Goal: Information Seeking & Learning: Learn about a topic

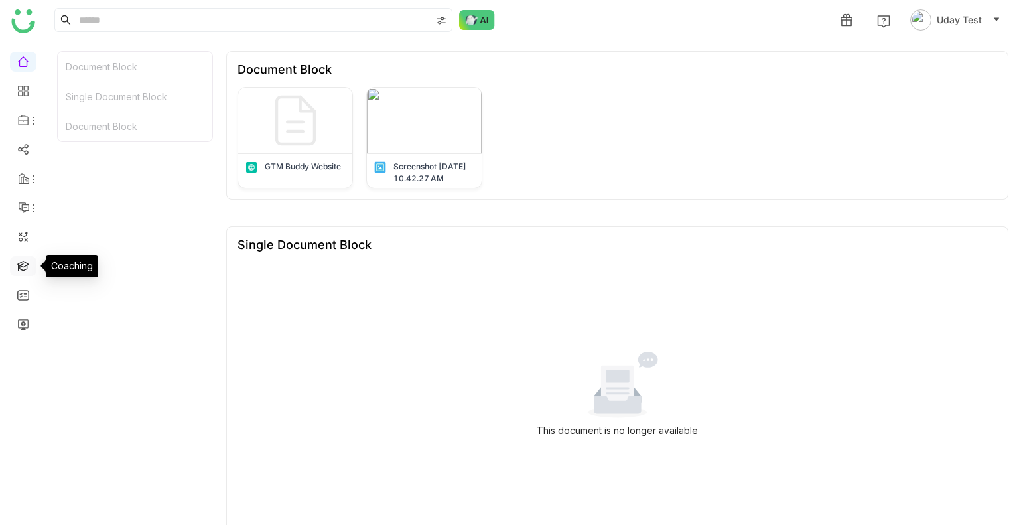
click at [17, 265] on link at bounding box center [23, 264] width 12 height 11
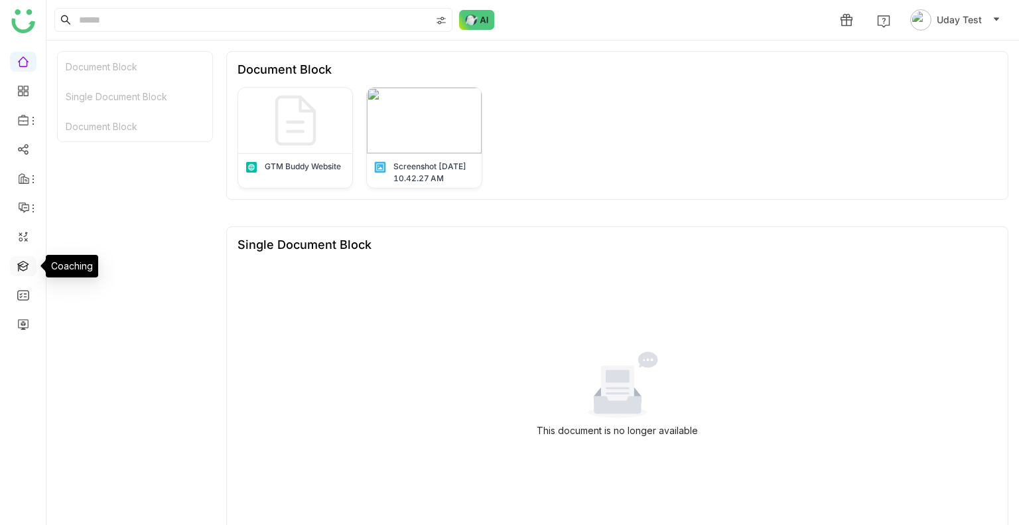
click at [17, 265] on link at bounding box center [23, 264] width 12 height 11
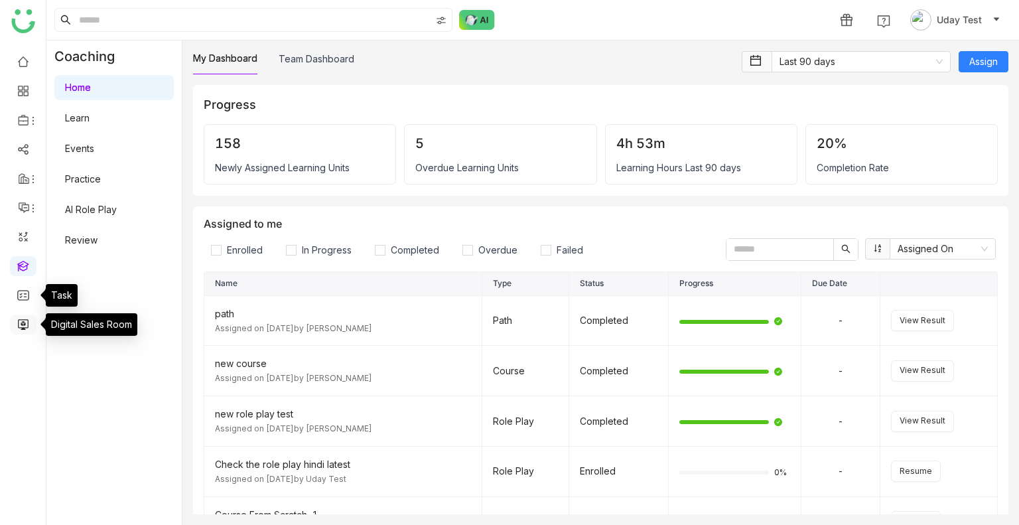
click at [23, 320] on link at bounding box center [23, 323] width 12 height 11
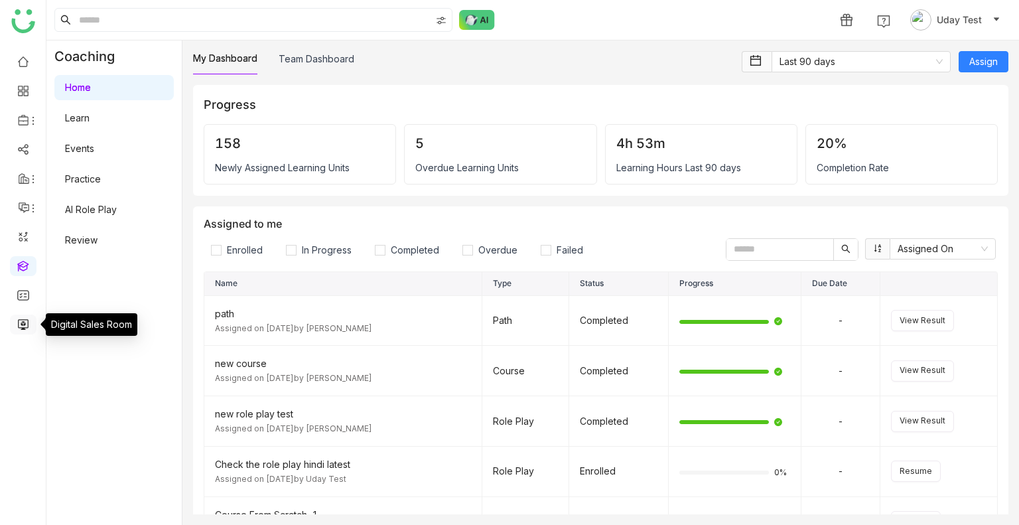
click at [23, 320] on link at bounding box center [23, 323] width 12 height 11
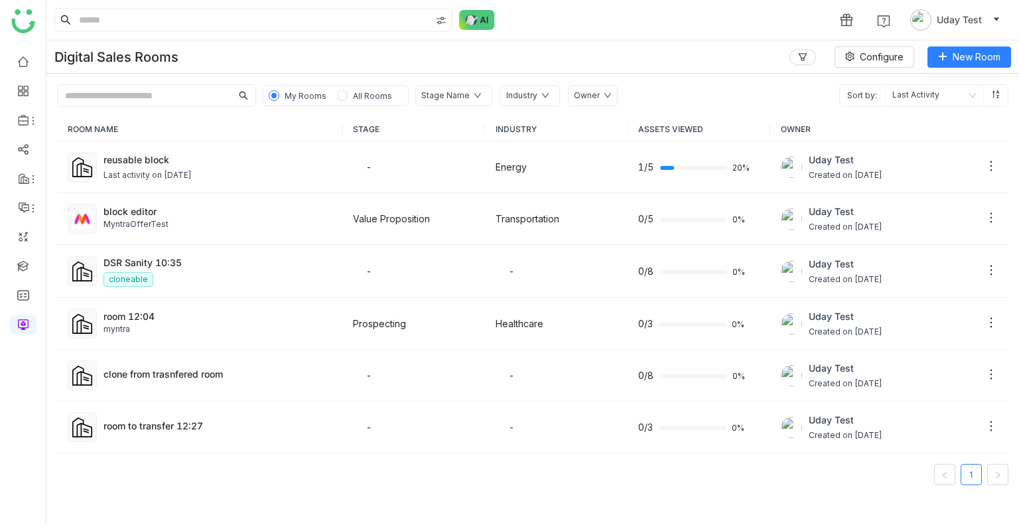
click at [161, 95] on input "text" at bounding box center [145, 95] width 174 height 21
paste input "**********"
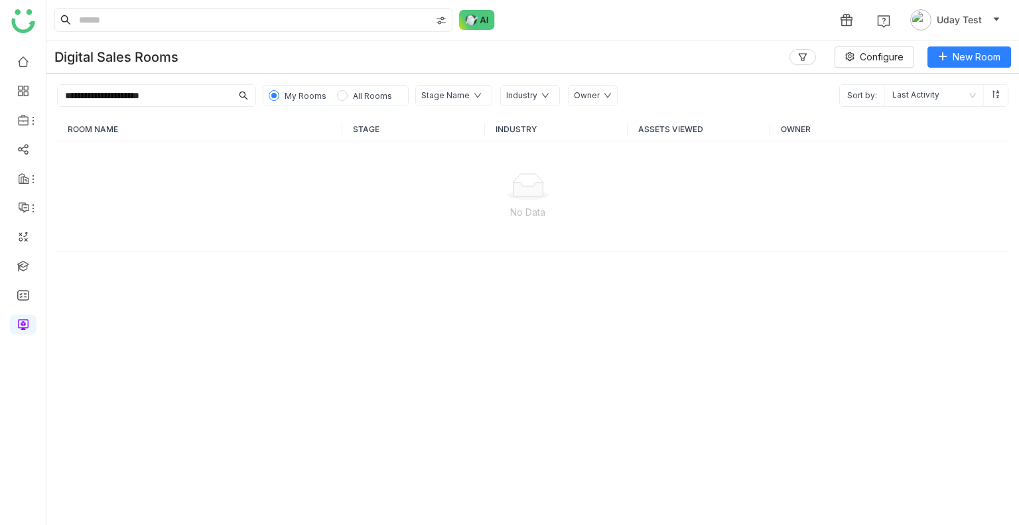
click at [65, 96] on input "**********" at bounding box center [145, 95] width 174 height 21
type input "**********"
click at [203, 101] on input "**********" at bounding box center [145, 95] width 174 height 21
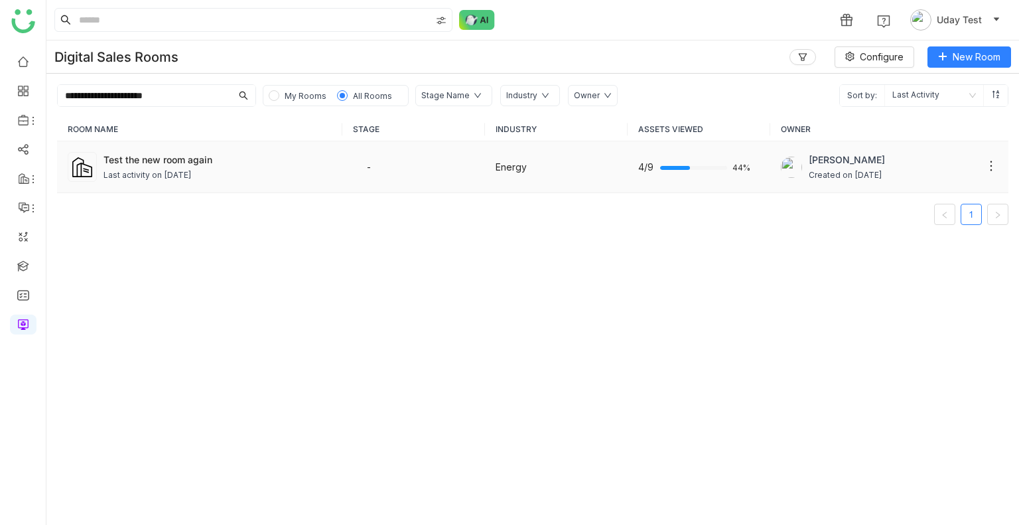
click at [277, 173] on div "Last activity on [DATE]" at bounding box center [218, 175] width 228 height 13
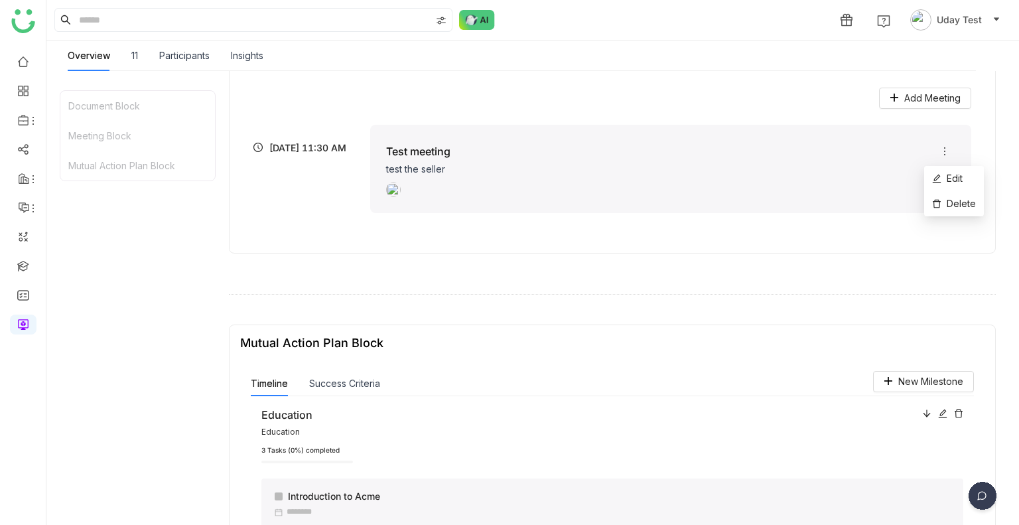
scroll to position [220, 0]
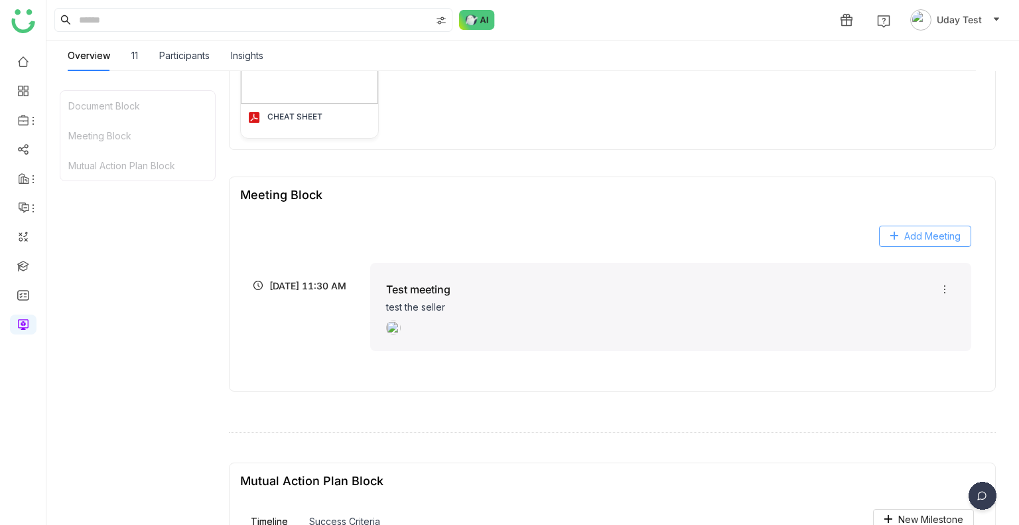
click at [910, 233] on span "Add Meeting" at bounding box center [933, 236] width 56 height 15
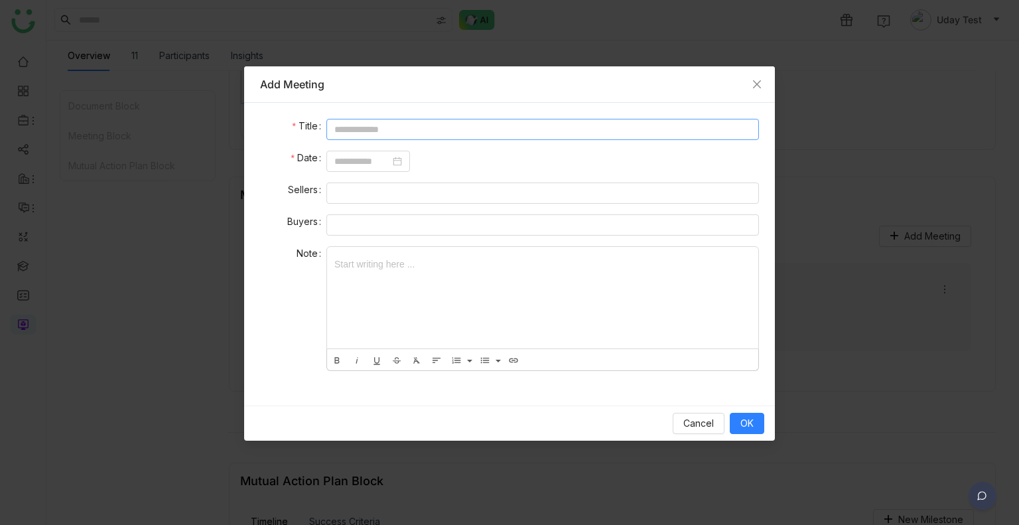
click at [407, 133] on input at bounding box center [543, 129] width 433 height 21
click at [383, 171] on nz-date-picker at bounding box center [369, 161] width 84 height 21
type input "***"
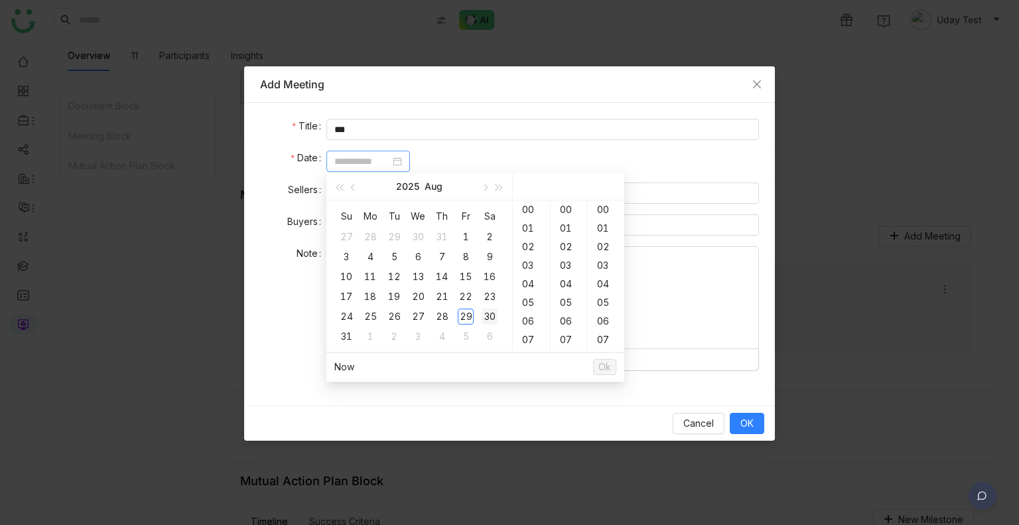
click at [487, 315] on div "30" at bounding box center [490, 317] width 16 height 16
type input "**********"
click at [487, 315] on div "30" at bounding box center [490, 317] width 16 height 16
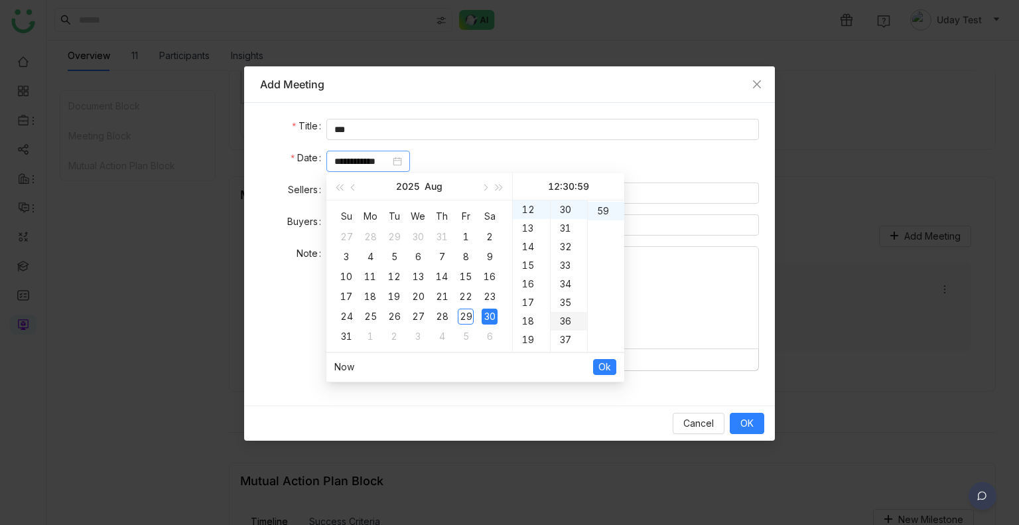
click at [560, 315] on div "36" at bounding box center [569, 321] width 37 height 19
click at [602, 360] on span "Ok" at bounding box center [605, 367] width 13 height 15
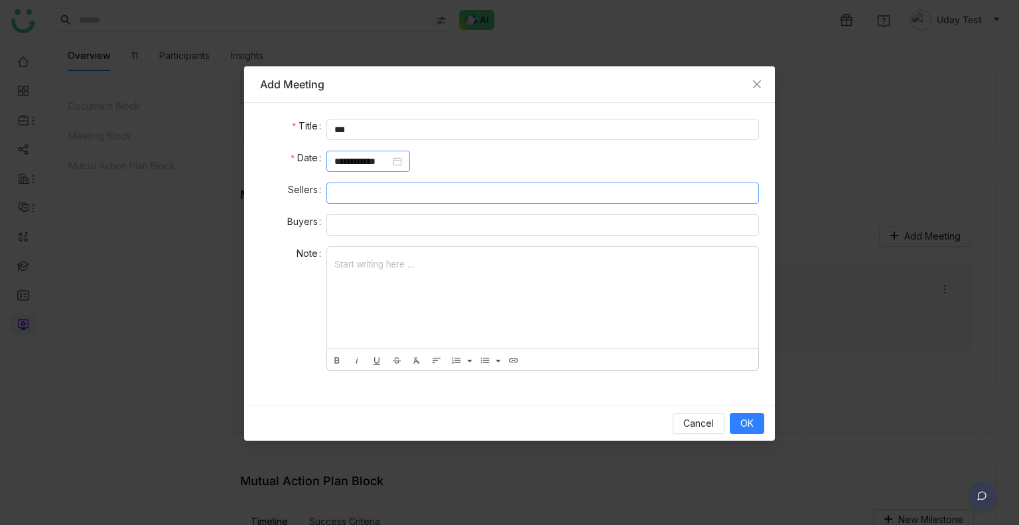
click at [354, 197] on nz-select-top-control at bounding box center [543, 193] width 433 height 21
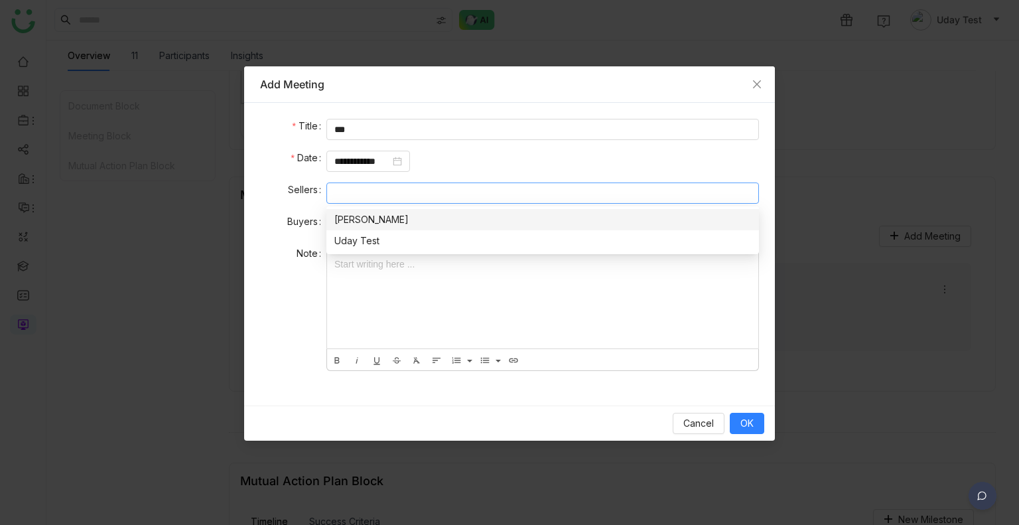
click at [365, 222] on div "[PERSON_NAME]" at bounding box center [542, 219] width 417 height 15
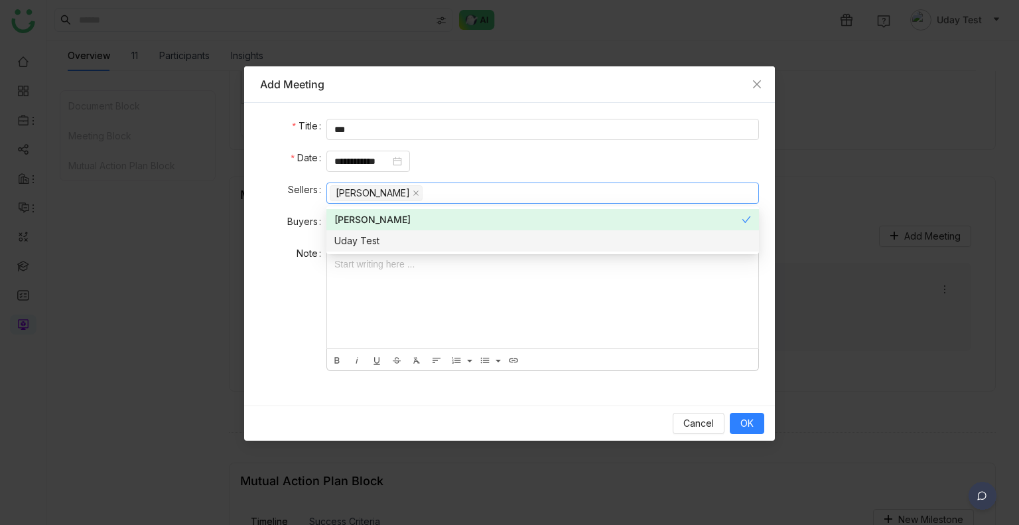
click at [407, 242] on div "Uday Test" at bounding box center [542, 241] width 417 height 15
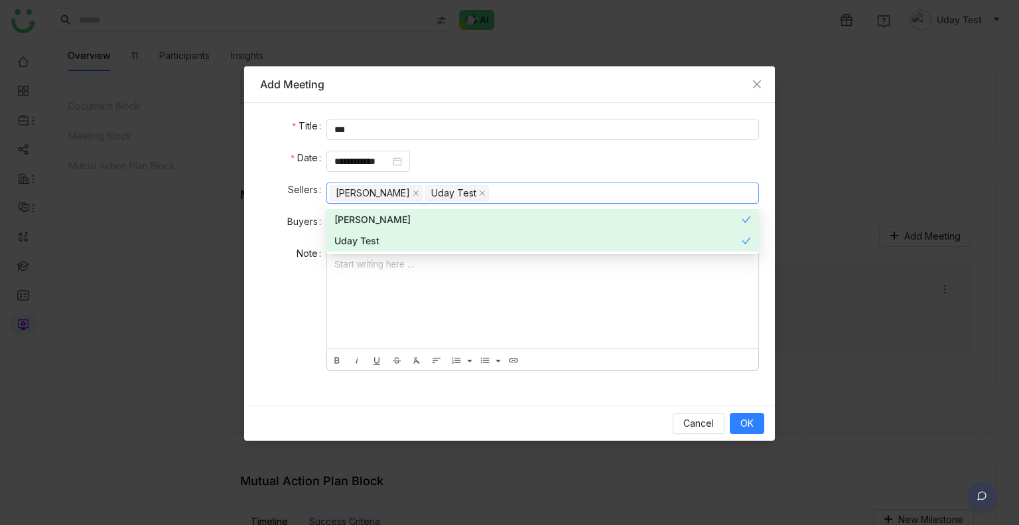
click at [488, 159] on div "**********" at bounding box center [543, 161] width 433 height 21
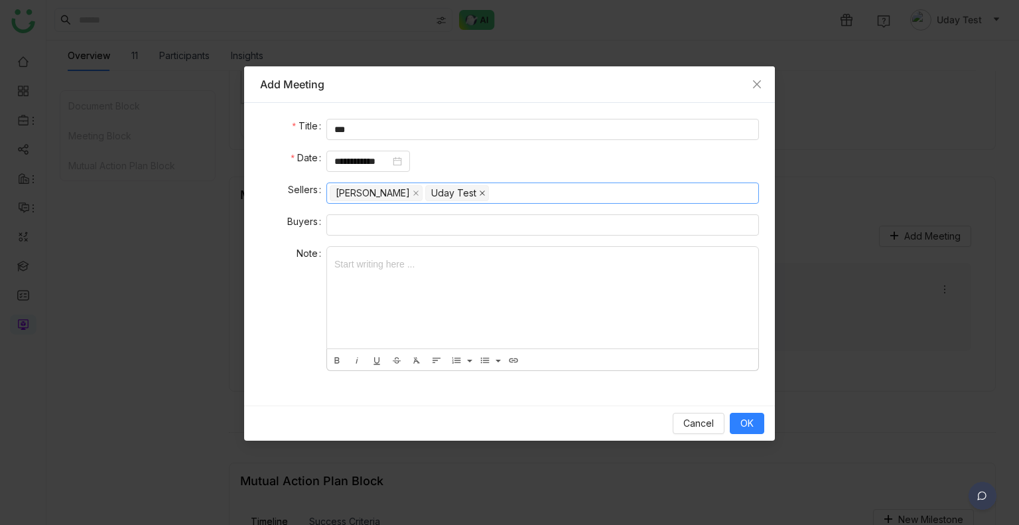
click at [479, 196] on span at bounding box center [482, 193] width 7 height 15
click at [398, 194] on nz-select-item "[PERSON_NAME]" at bounding box center [376, 193] width 93 height 16
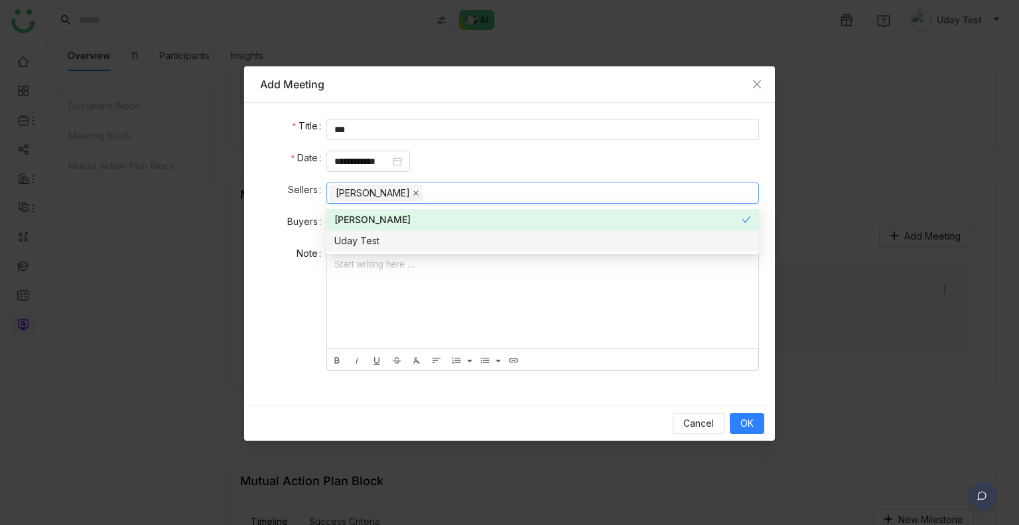
click at [413, 194] on icon at bounding box center [416, 193] width 7 height 7
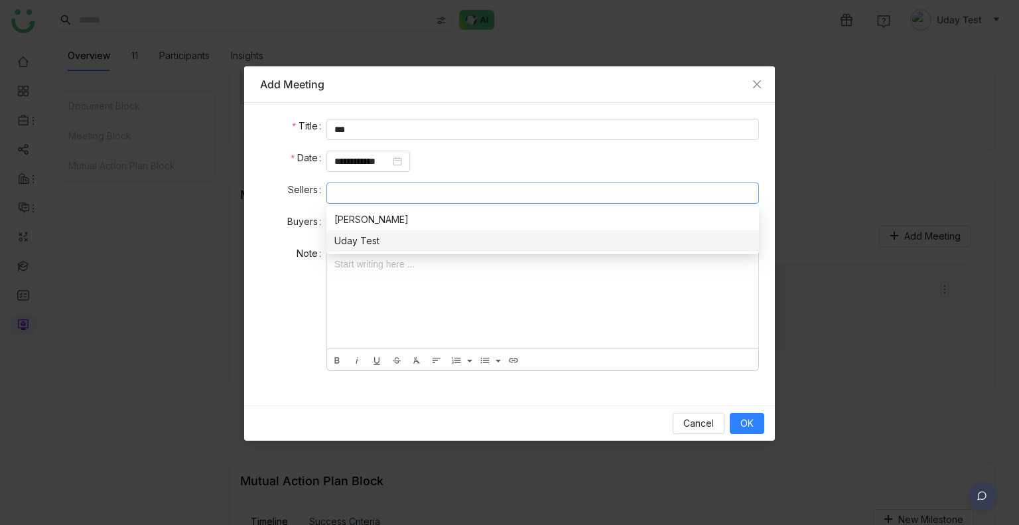
click at [398, 194] on nz-select-top-control at bounding box center [543, 193] width 433 height 21
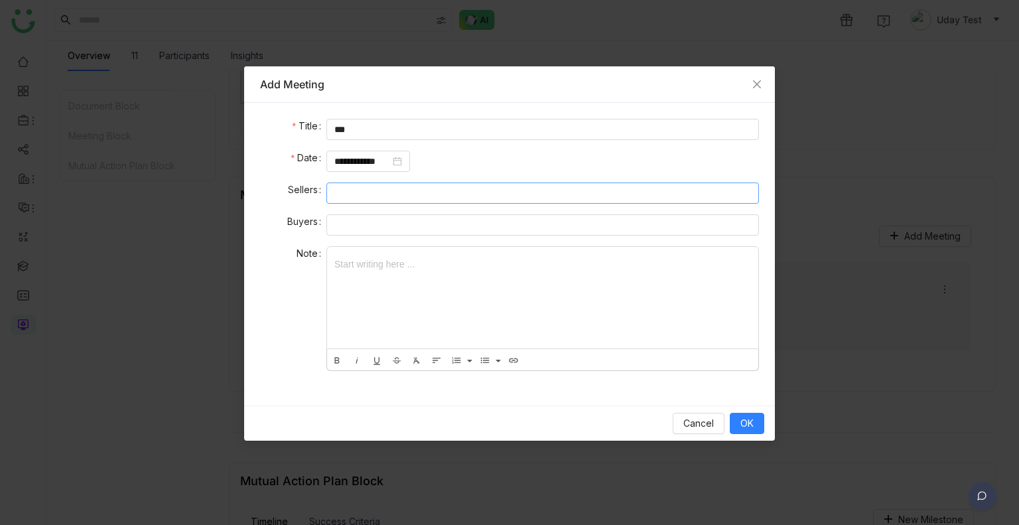
click at [398, 194] on nz-select-top-control at bounding box center [543, 193] width 433 height 21
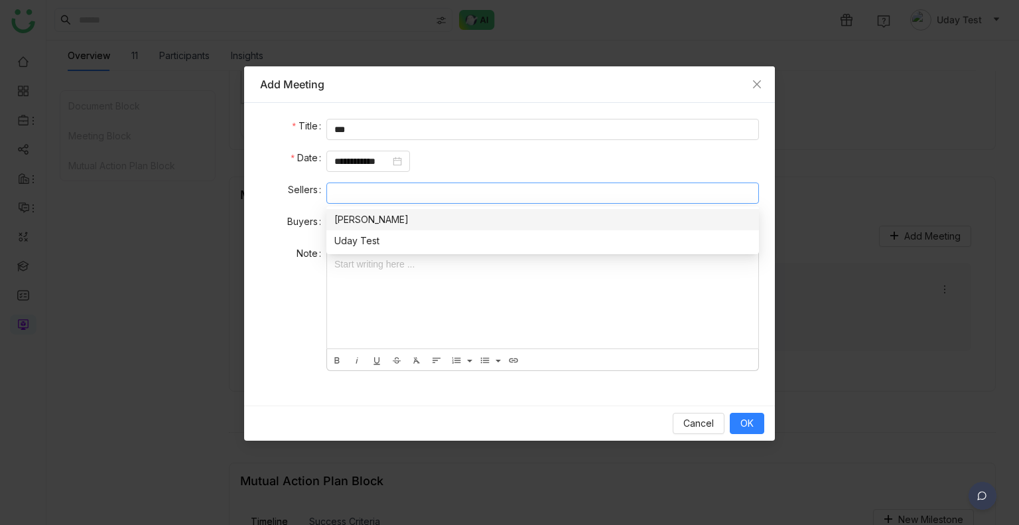
click at [391, 214] on div "[PERSON_NAME]" at bounding box center [542, 219] width 417 height 15
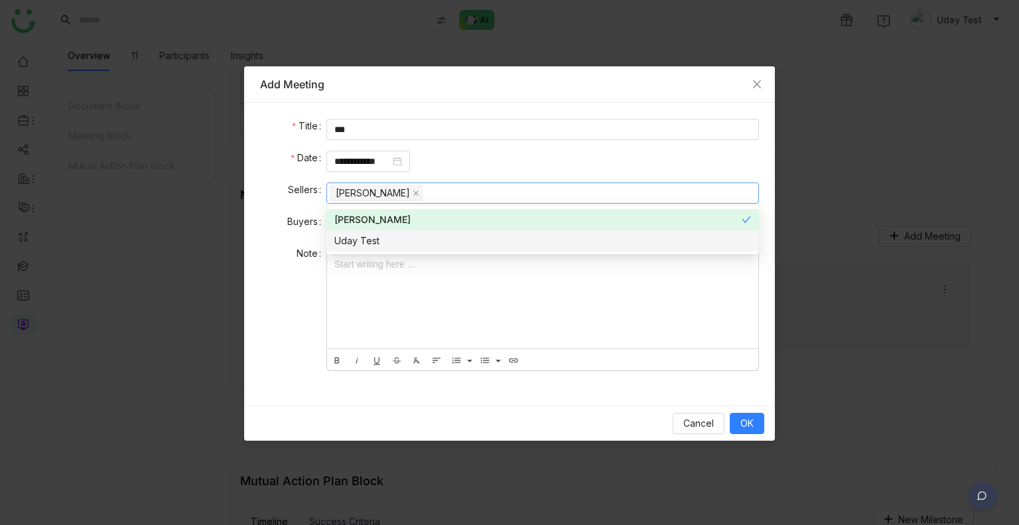
click at [374, 237] on div "Uday Test" at bounding box center [542, 241] width 417 height 15
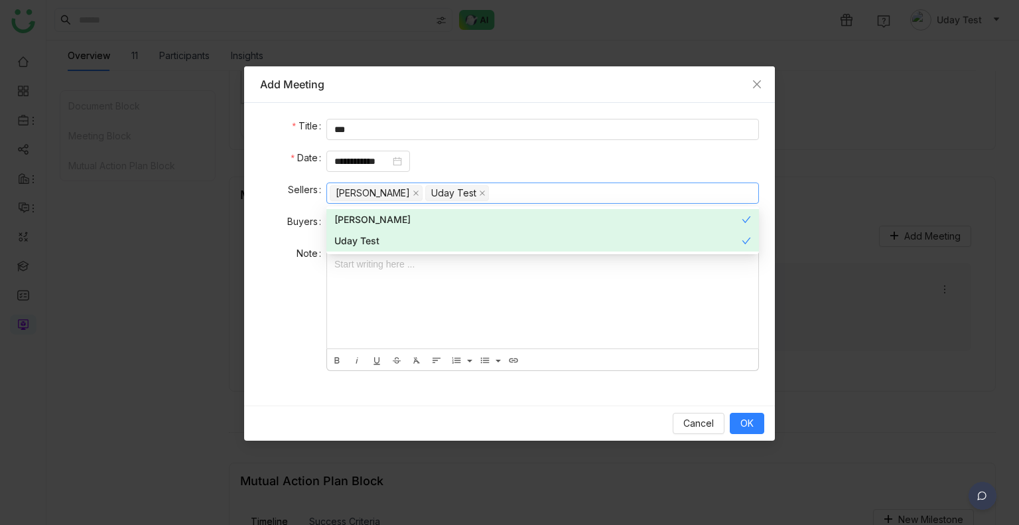
click at [396, 275] on div at bounding box center [542, 298] width 431 height 102
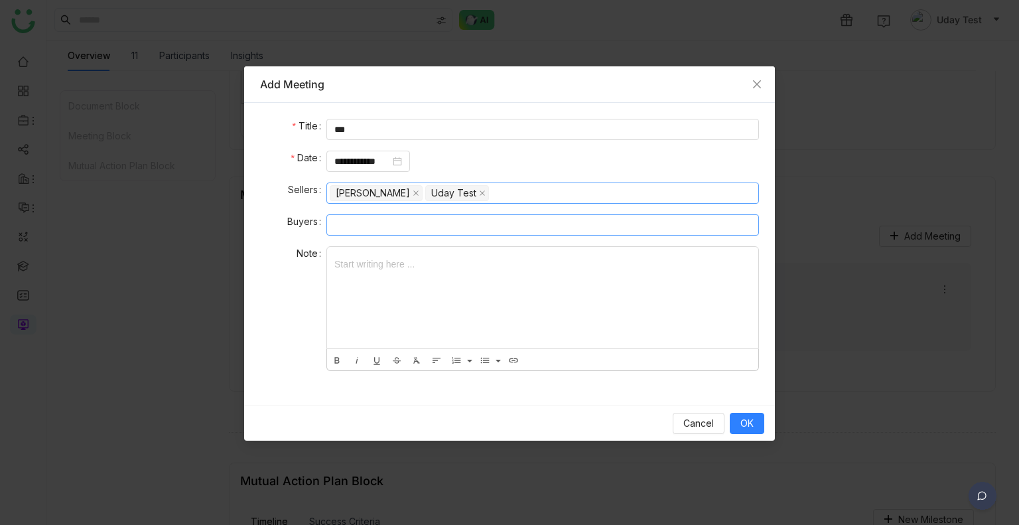
click at [392, 224] on nz-select-top-control at bounding box center [543, 224] width 433 height 21
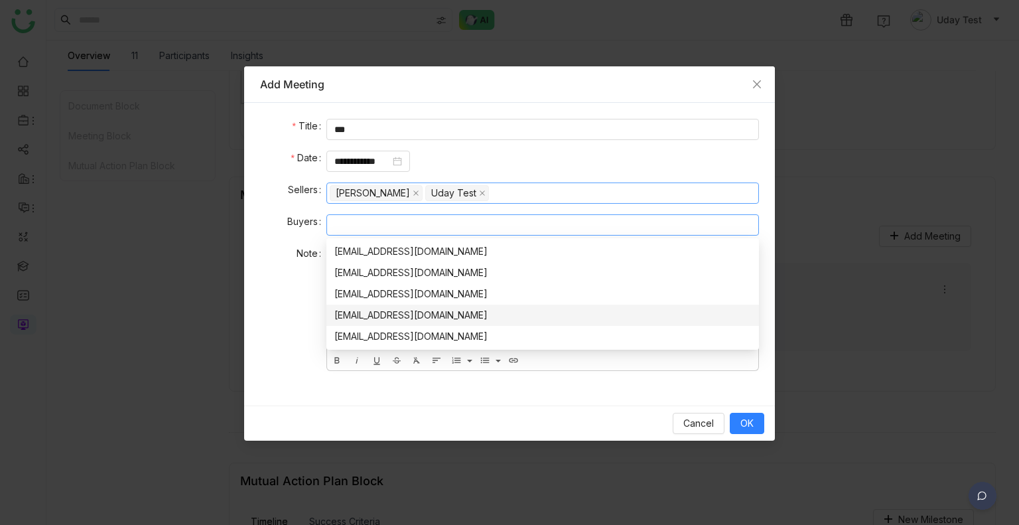
click at [375, 320] on div "[EMAIL_ADDRESS][DOMAIN_NAME]" at bounding box center [542, 315] width 417 height 15
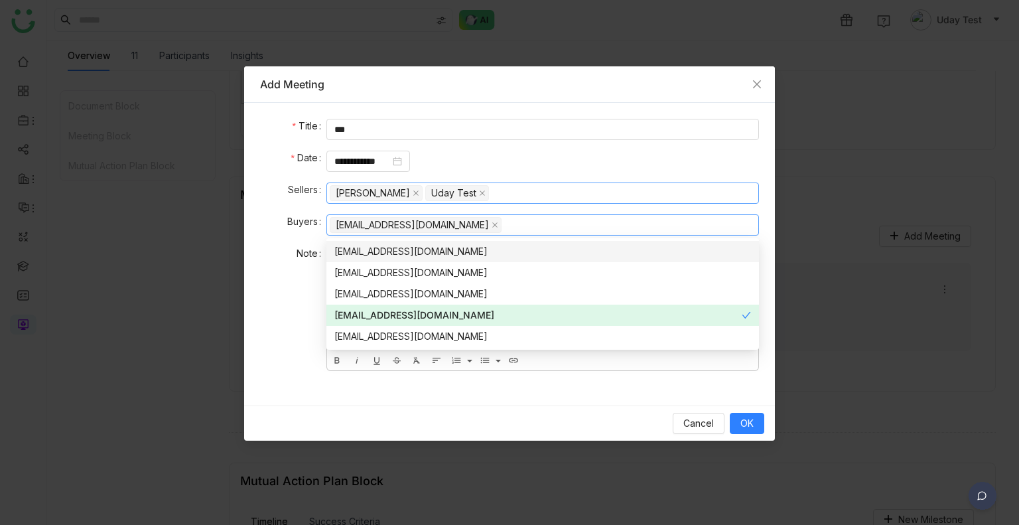
click at [503, 207] on form "**********" at bounding box center [509, 249] width 499 height 260
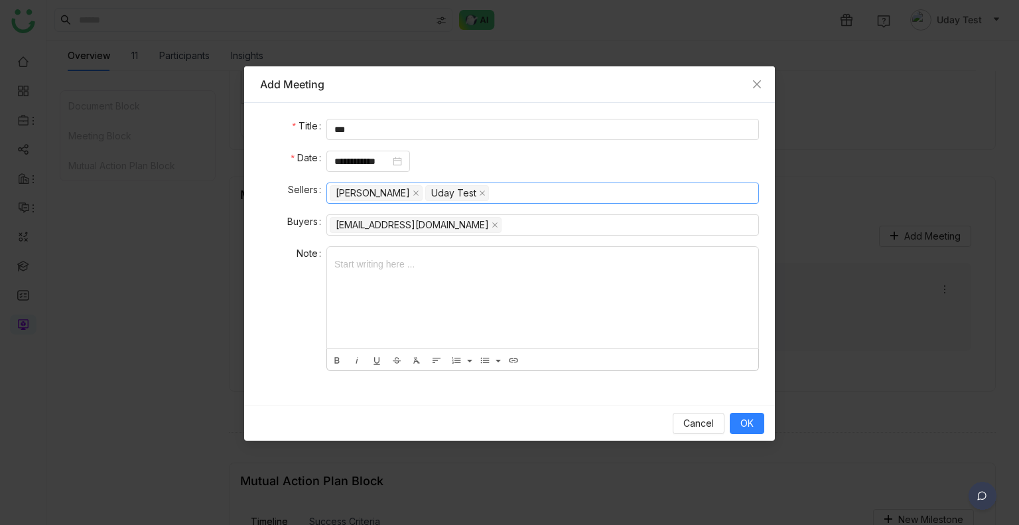
click at [357, 316] on div at bounding box center [542, 298] width 431 height 102
click at [749, 435] on div "Cancel OK" at bounding box center [509, 422] width 531 height 35
click at [751, 428] on span "OK" at bounding box center [747, 423] width 13 height 15
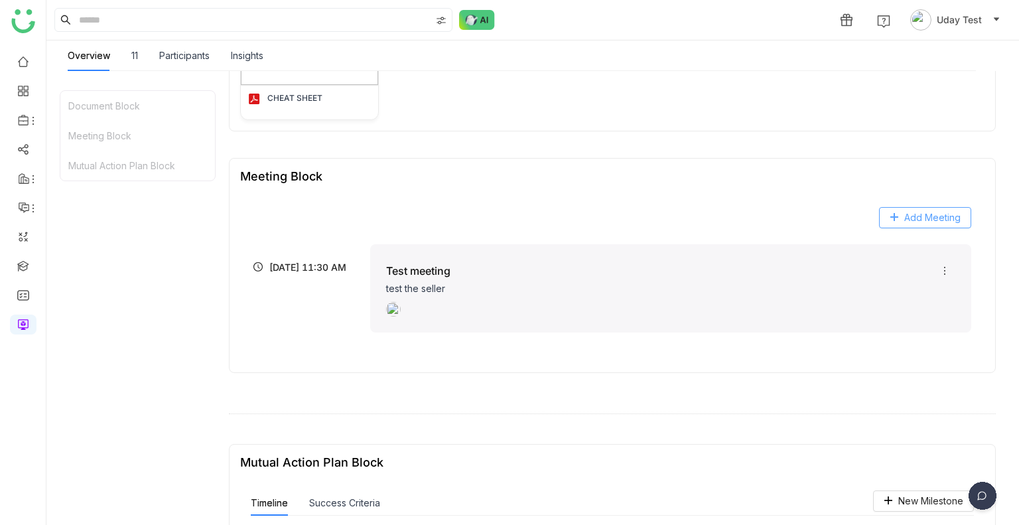
scroll to position [236, 0]
click at [889, 213] on button "Add Meeting" at bounding box center [925, 219] width 92 height 21
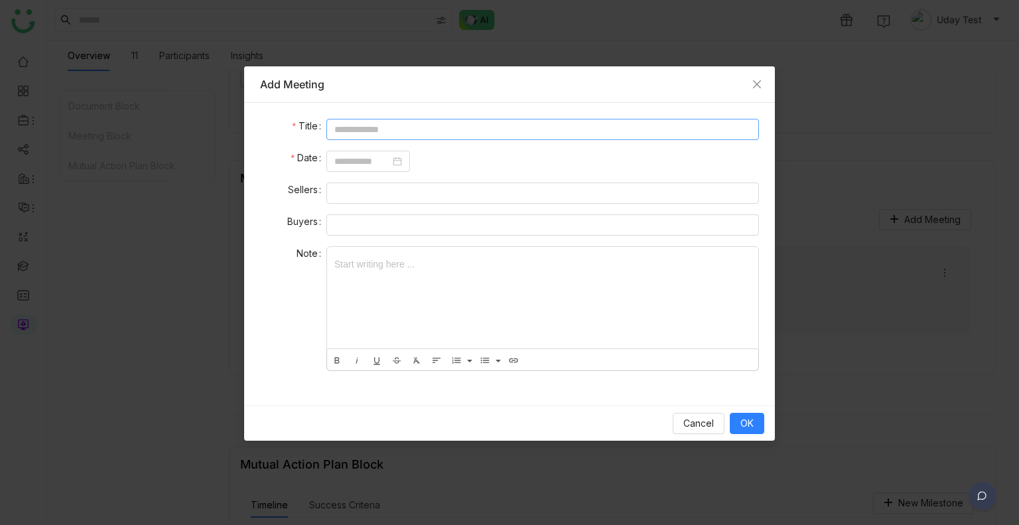
click at [385, 137] on input at bounding box center [543, 129] width 433 height 21
type input "********"
click at [348, 154] on input at bounding box center [362, 161] width 56 height 15
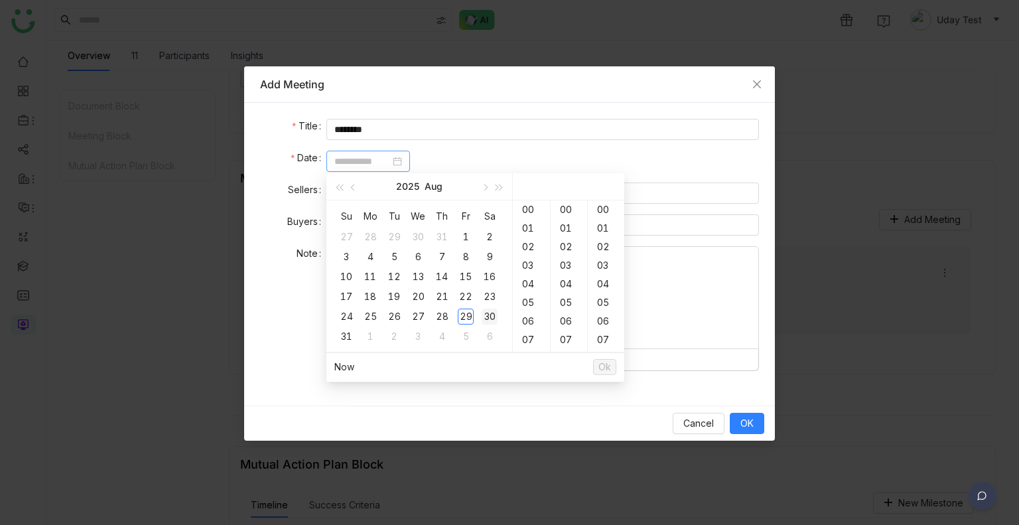
click at [491, 315] on div "30" at bounding box center [490, 317] width 16 height 16
type input "**********"
click at [528, 248] on div "14" at bounding box center [531, 247] width 37 height 19
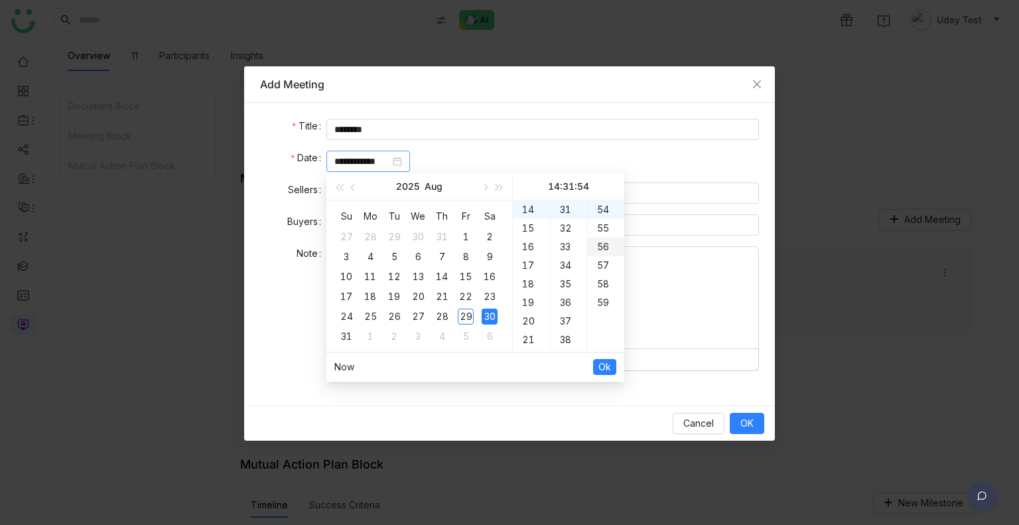
click at [597, 248] on div "56" at bounding box center [606, 247] width 37 height 19
click at [607, 360] on span "Ok" at bounding box center [605, 367] width 13 height 15
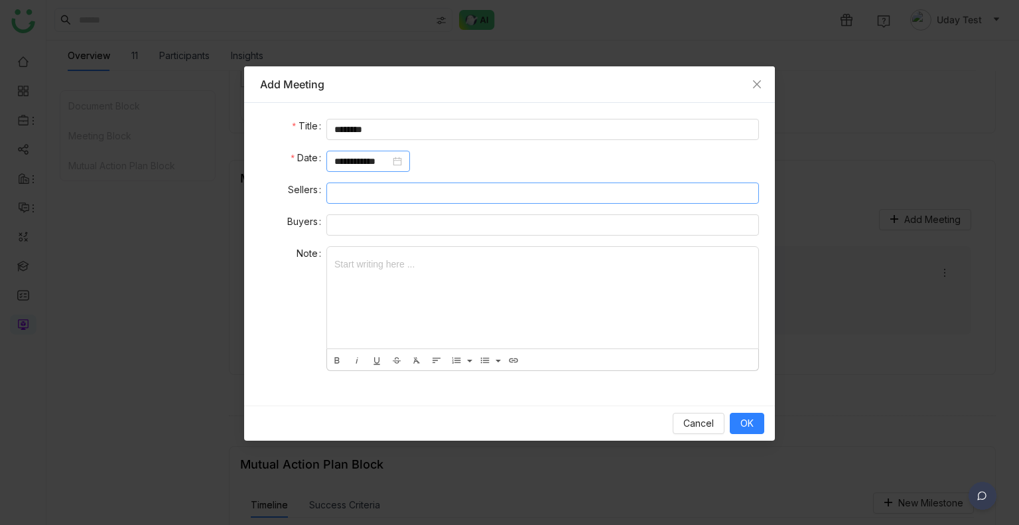
click at [461, 193] on nz-select-top-control at bounding box center [543, 193] width 433 height 21
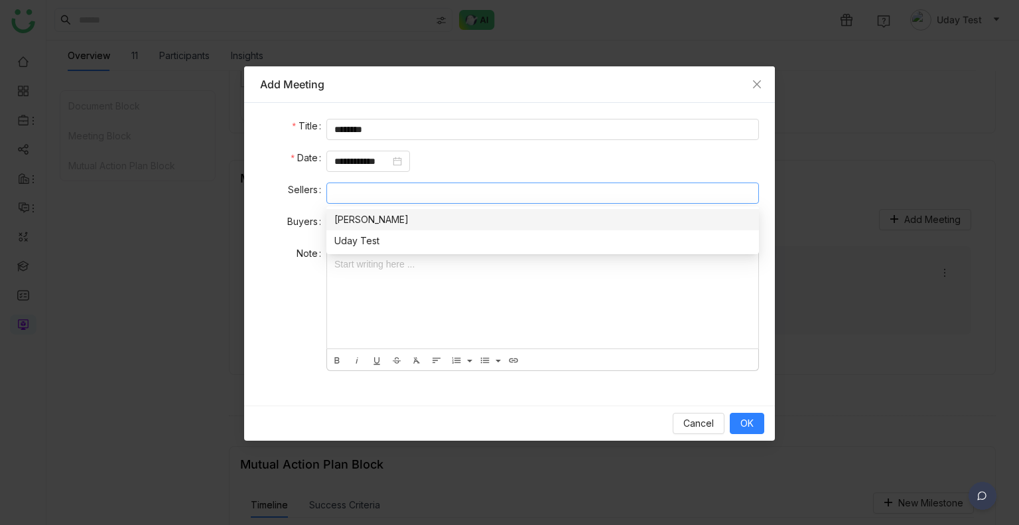
click at [348, 222] on div "[PERSON_NAME]" at bounding box center [542, 219] width 417 height 15
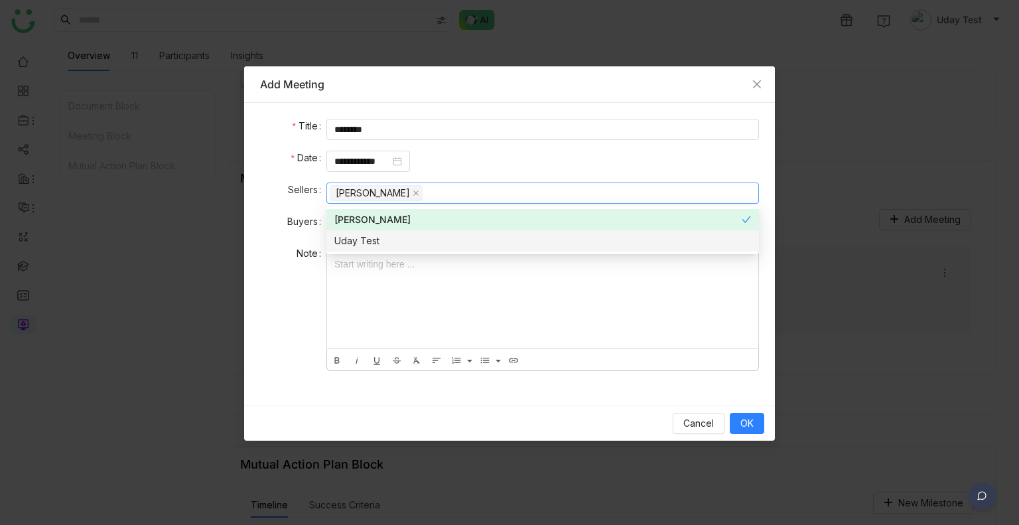
click at [356, 236] on div "Uday Test" at bounding box center [542, 241] width 417 height 15
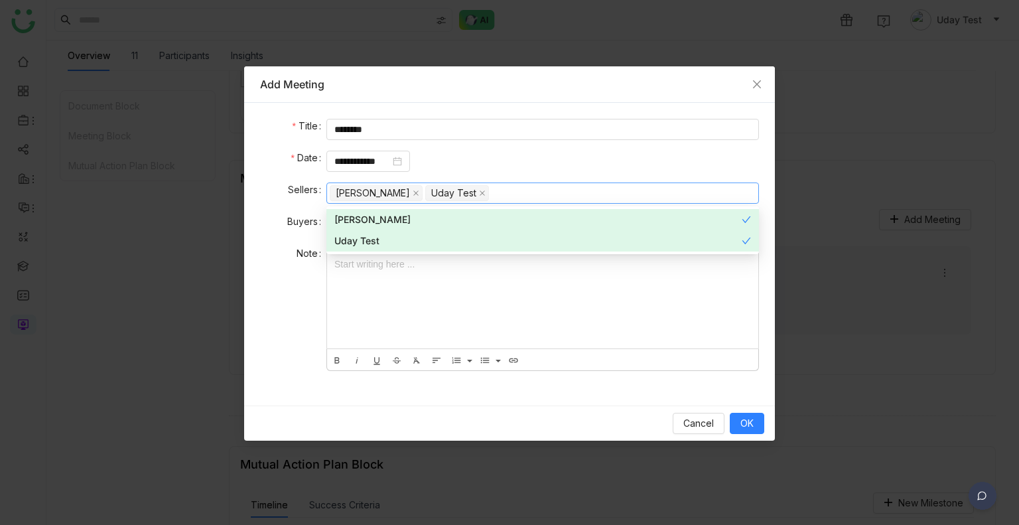
click at [378, 285] on div at bounding box center [542, 298] width 431 height 102
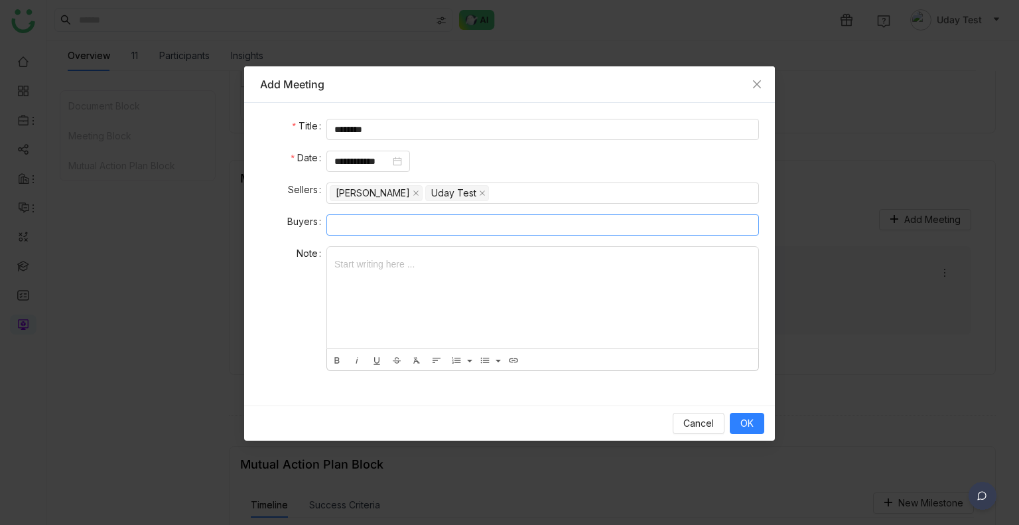
click at [361, 226] on nz-select-top-control at bounding box center [543, 224] width 433 height 21
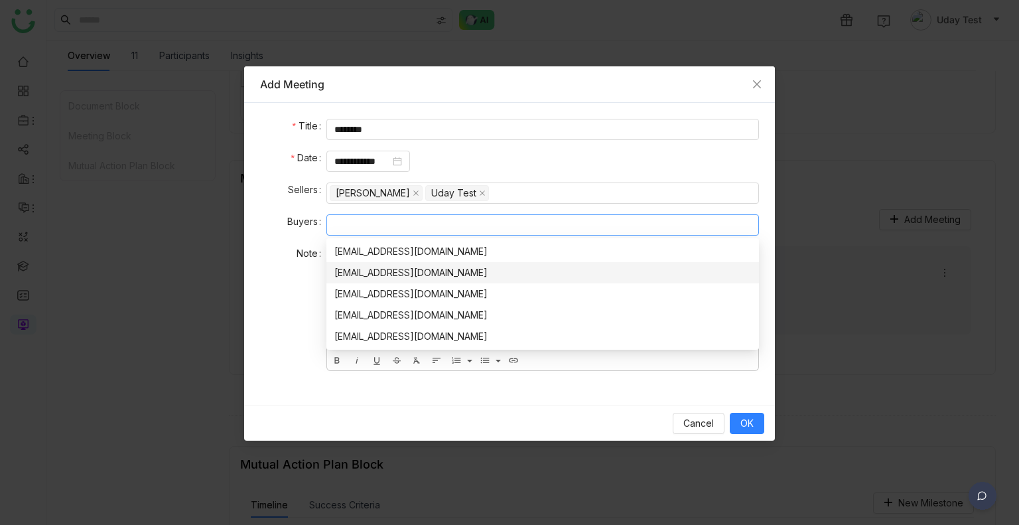
click at [372, 266] on div "[EMAIL_ADDRESS][DOMAIN_NAME]" at bounding box center [542, 272] width 417 height 15
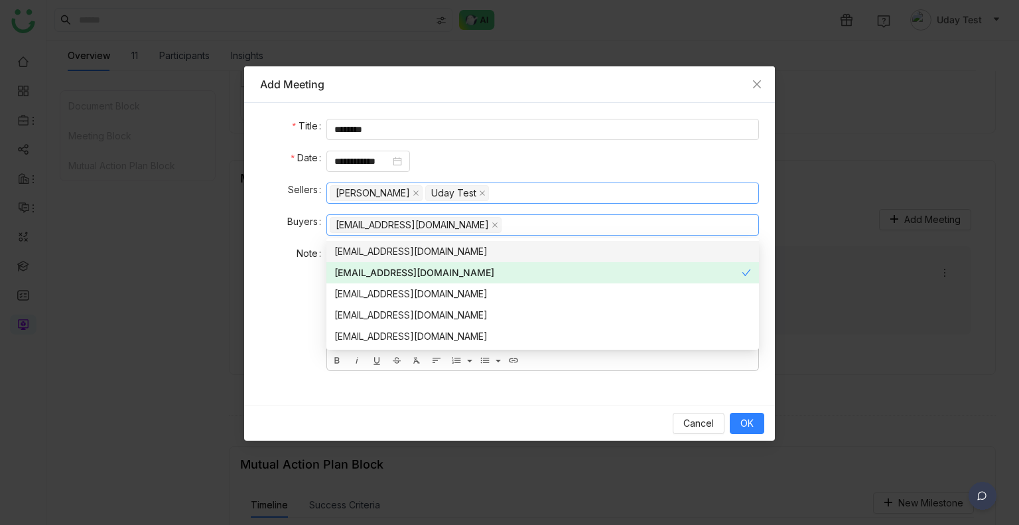
click at [620, 199] on nz-select-top-control "[PERSON_NAME] [PERSON_NAME] Test" at bounding box center [543, 193] width 433 height 21
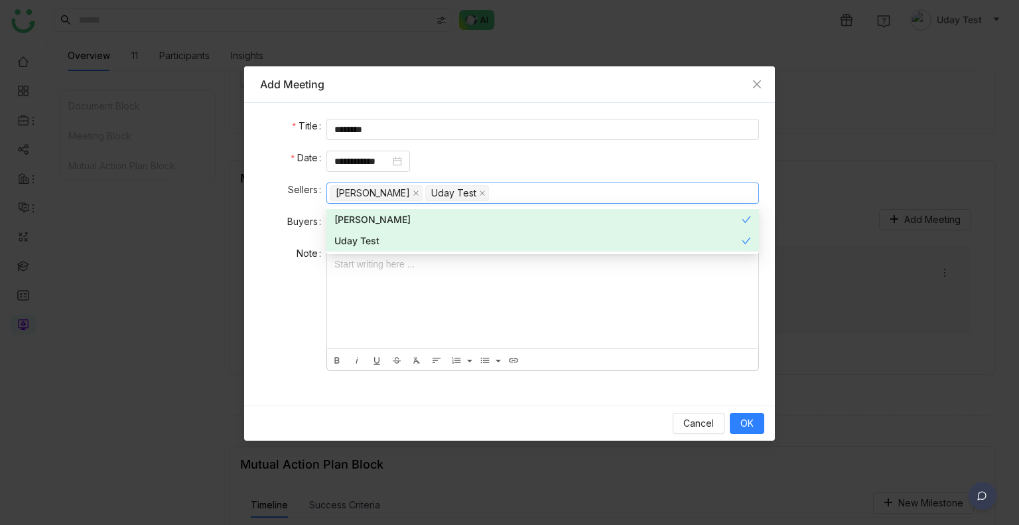
click at [524, 279] on div at bounding box center [542, 298] width 431 height 102
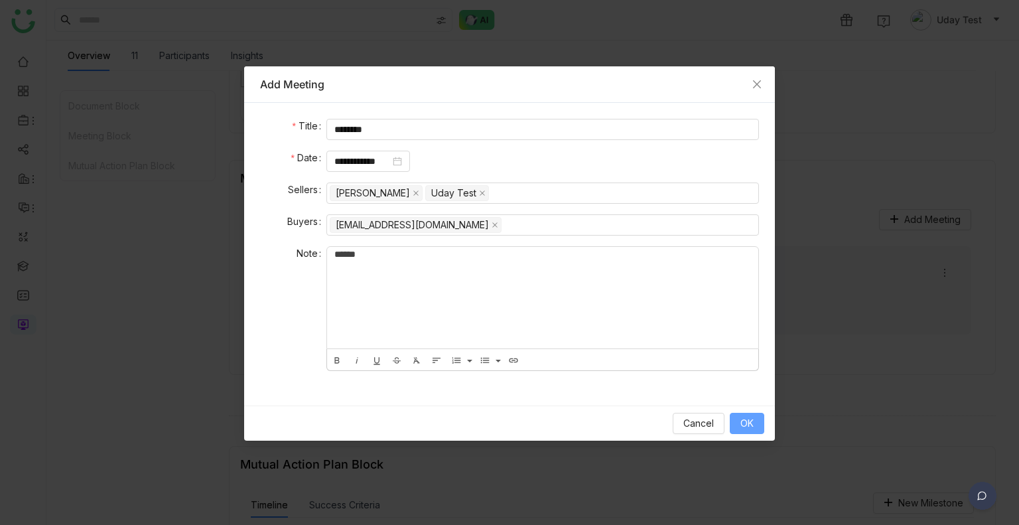
click at [733, 421] on button "OK" at bounding box center [747, 423] width 35 height 21
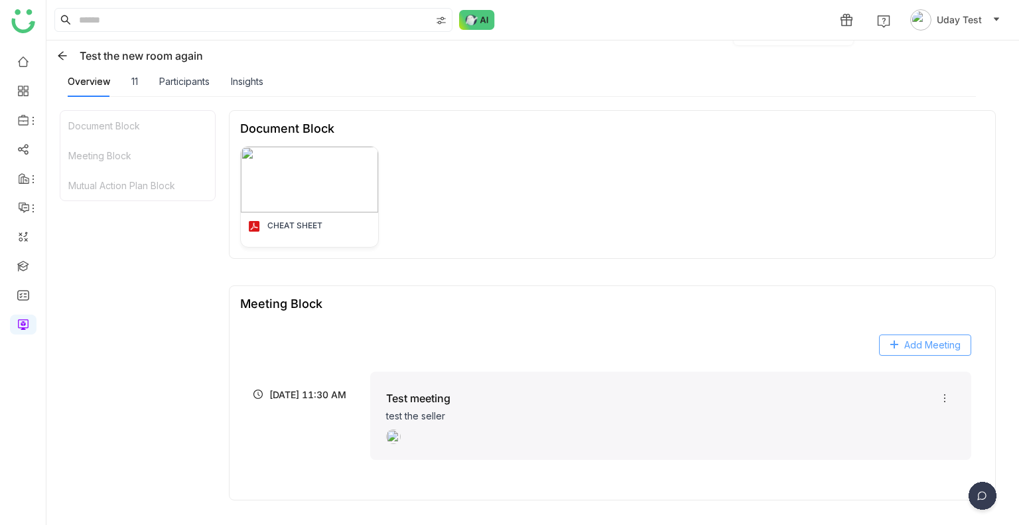
scroll to position [148, 0]
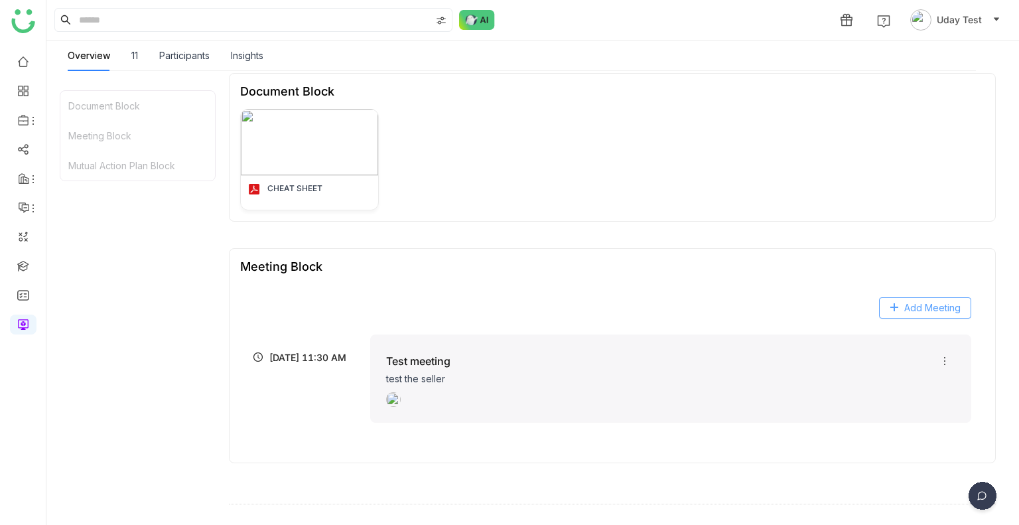
click at [905, 311] on span "Add Meeting" at bounding box center [933, 308] width 56 height 15
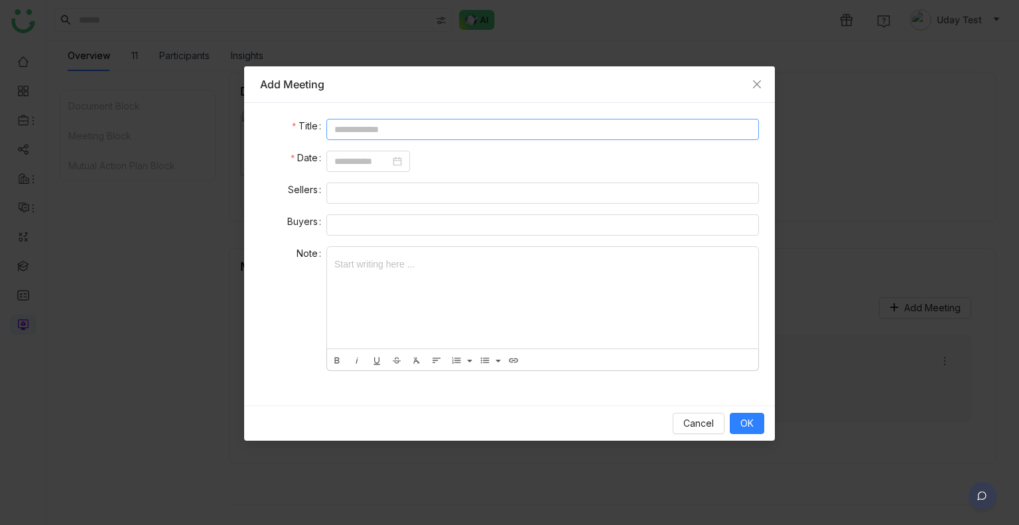
click at [348, 133] on input at bounding box center [543, 129] width 433 height 21
type input "**********"
click at [379, 159] on input at bounding box center [362, 161] width 56 height 15
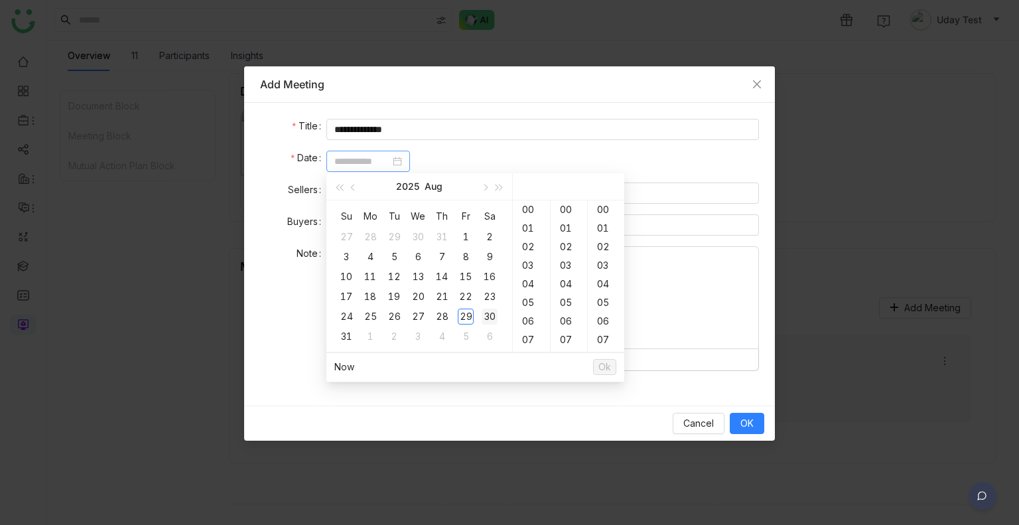
click at [492, 315] on div "30" at bounding box center [490, 317] width 16 height 16
type input "**********"
click at [533, 246] on div "14" at bounding box center [531, 247] width 37 height 19
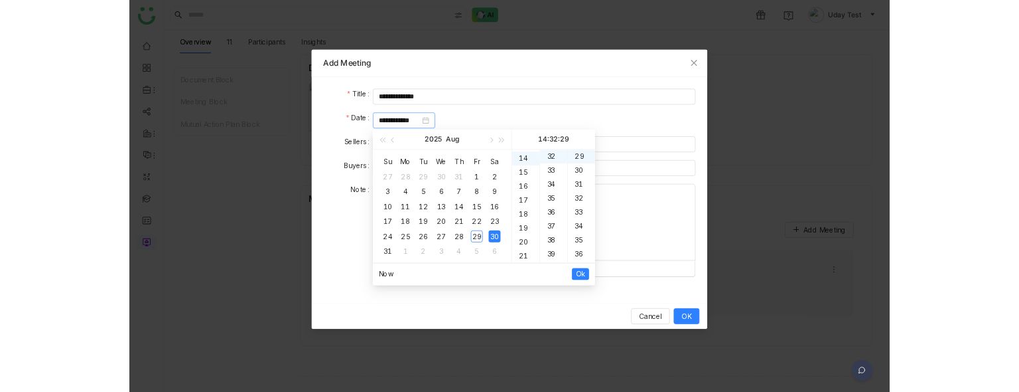
scroll to position [260, 0]
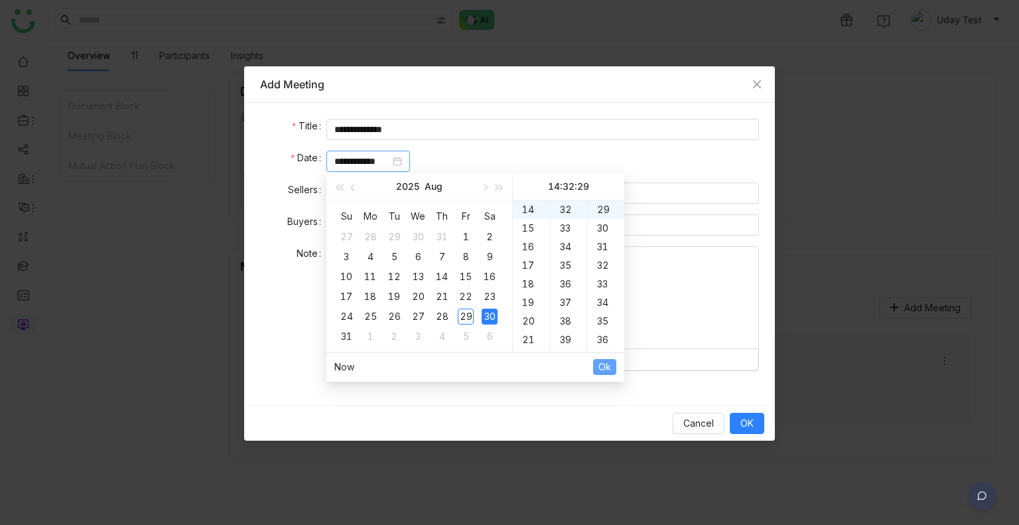
click at [607, 368] on span "Ok" at bounding box center [605, 367] width 13 height 15
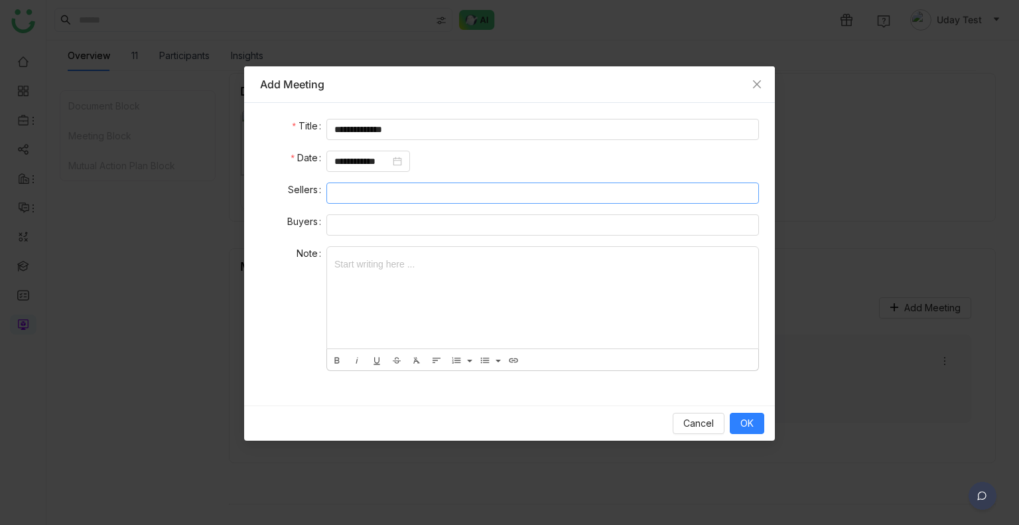
click at [388, 202] on nz-select-top-control at bounding box center [543, 193] width 433 height 21
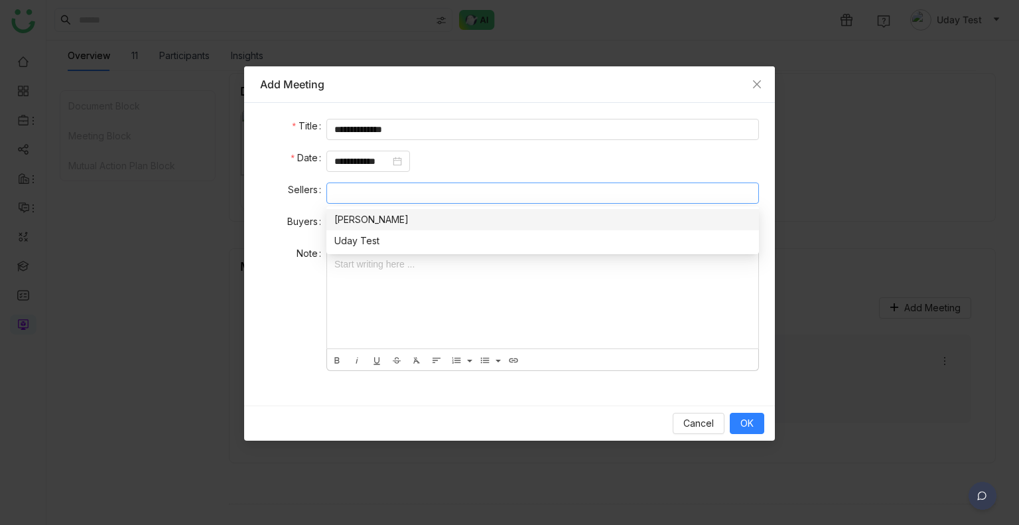
click at [390, 214] on div "[PERSON_NAME]" at bounding box center [542, 219] width 417 height 15
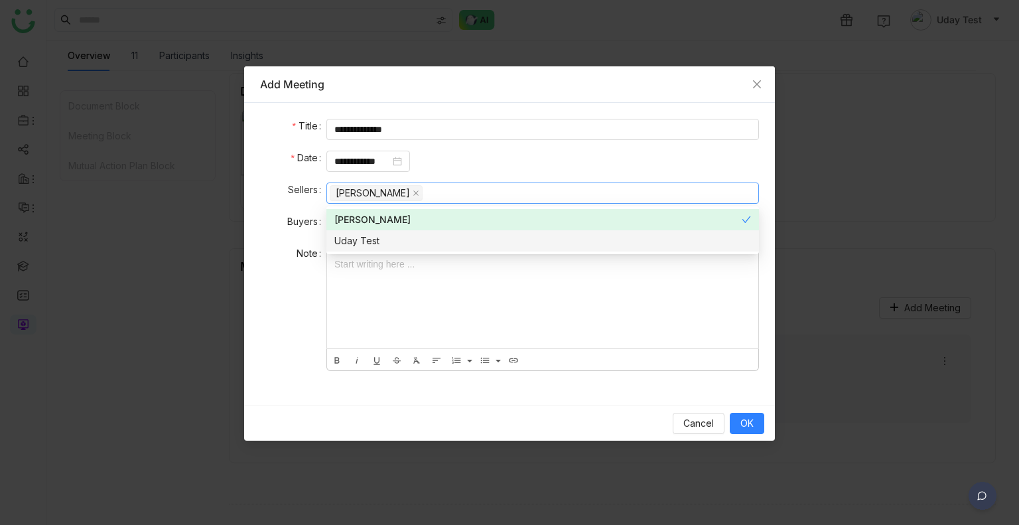
click at [387, 242] on div "Uday Test" at bounding box center [542, 241] width 417 height 15
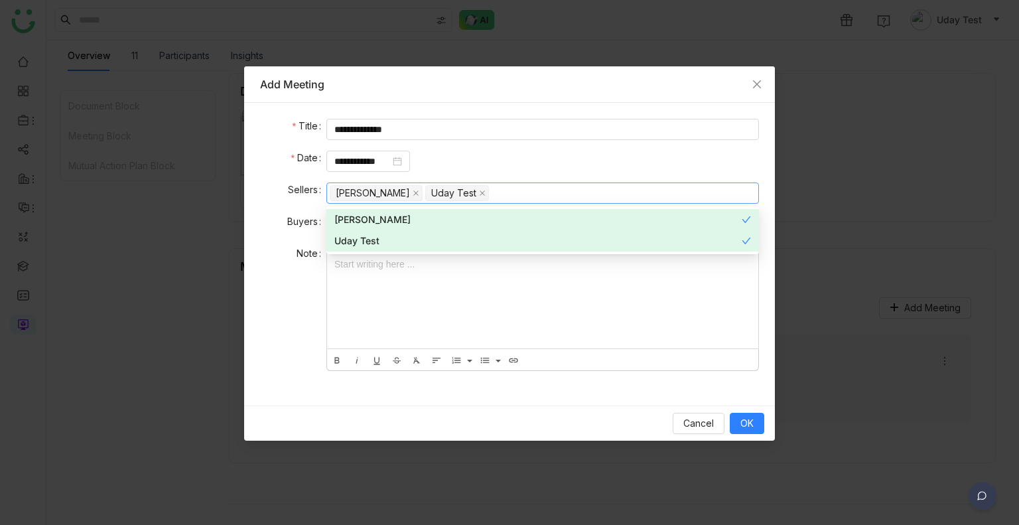
click at [396, 277] on div at bounding box center [542, 298] width 431 height 102
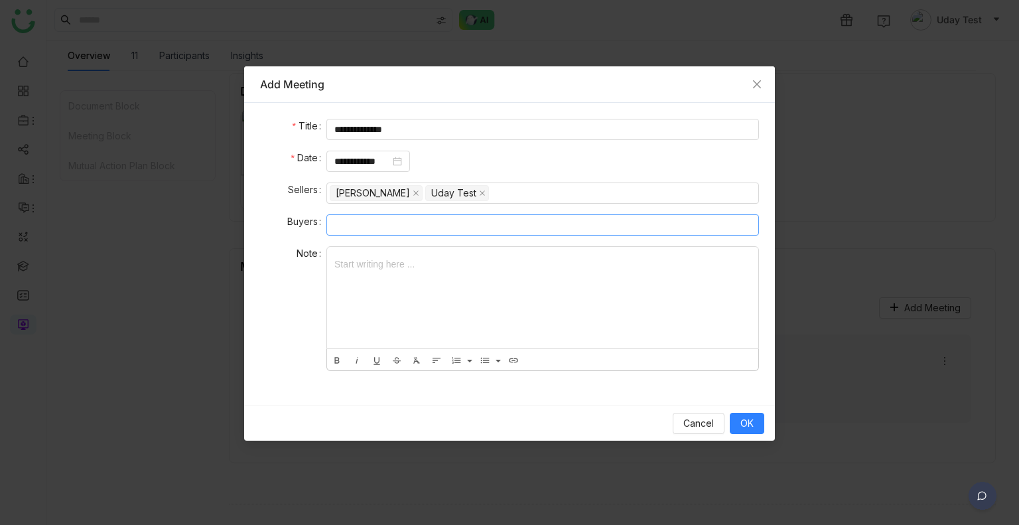
click at [363, 217] on nz-select-top-control at bounding box center [543, 224] width 433 height 21
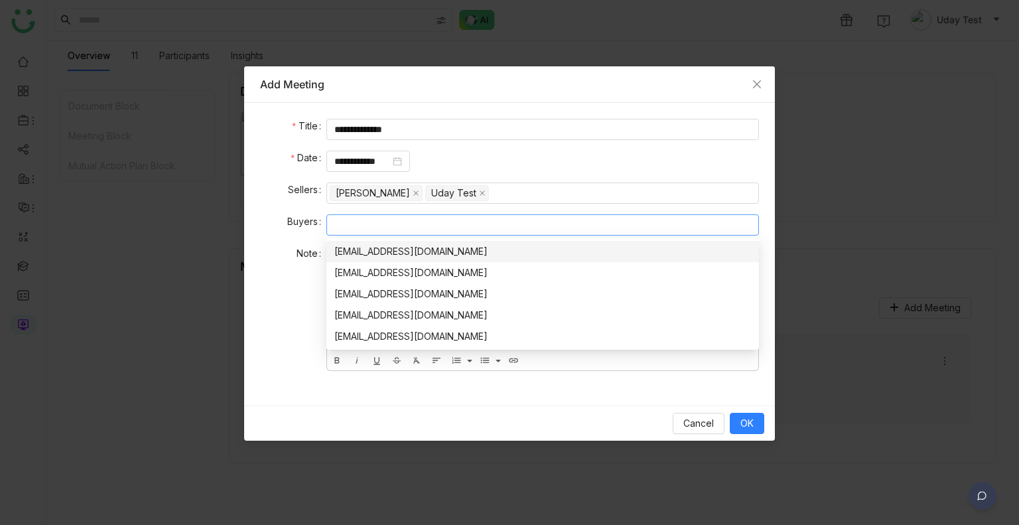
click at [378, 261] on nz-option-item "[EMAIL_ADDRESS][DOMAIN_NAME]" at bounding box center [543, 251] width 433 height 21
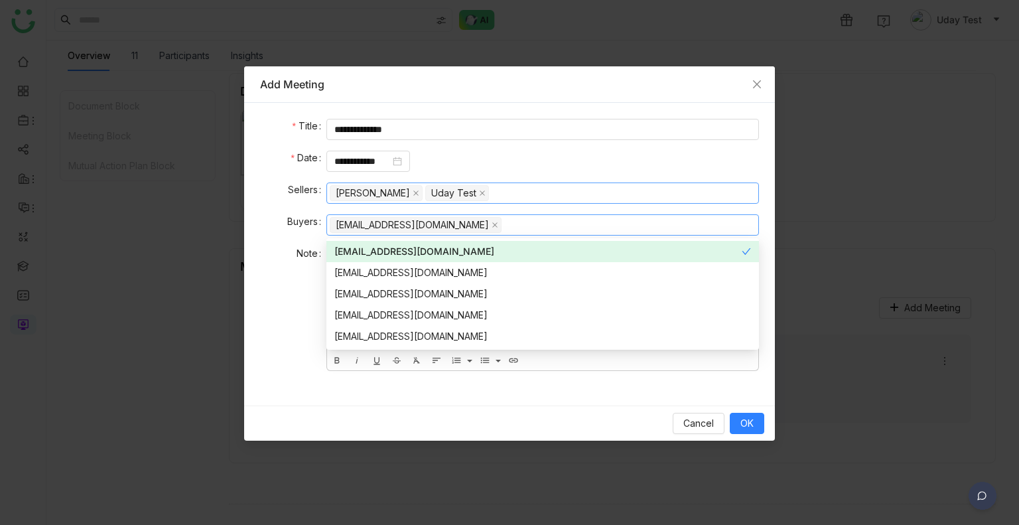
click at [553, 200] on nz-select-top-control "[PERSON_NAME] [PERSON_NAME] Test" at bounding box center [543, 193] width 433 height 21
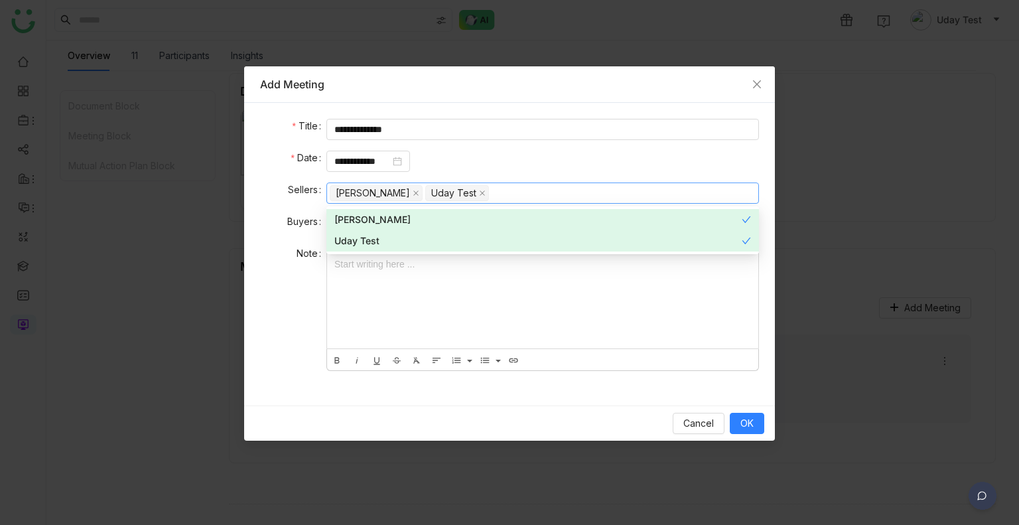
click at [428, 294] on div at bounding box center [542, 298] width 431 height 102
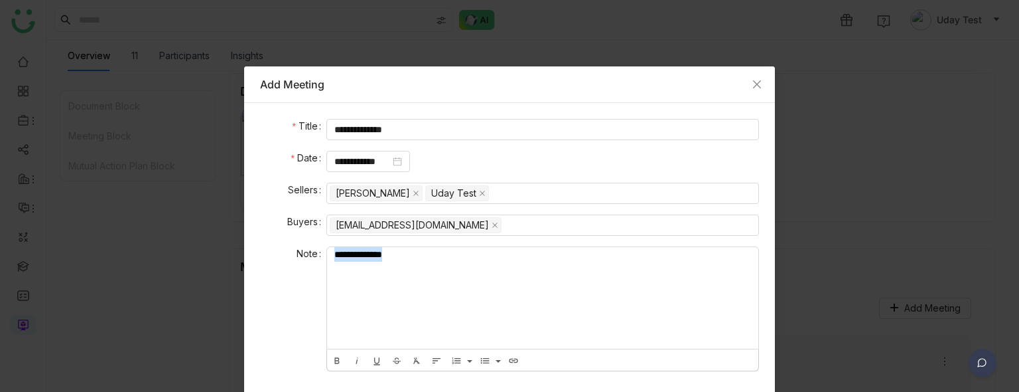
scroll to position [65, 0]
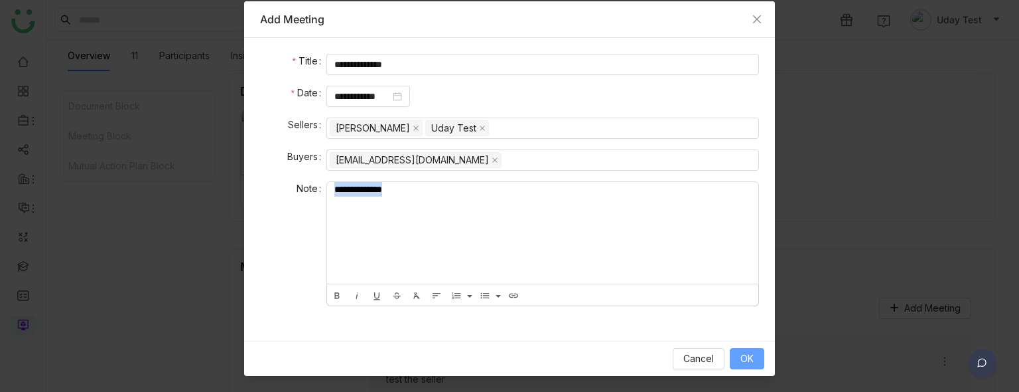
click at [743, 356] on span "OK" at bounding box center [747, 358] width 13 height 15
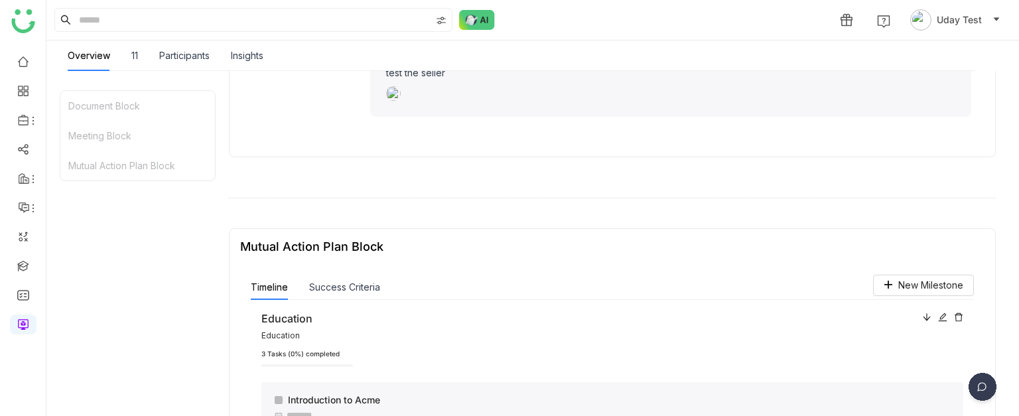
scroll to position [449, 0]
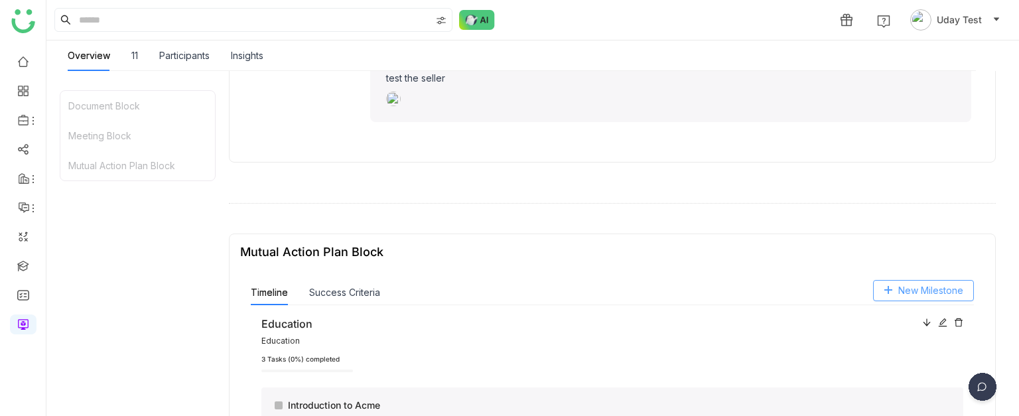
click at [899, 294] on span "New Milestone" at bounding box center [931, 290] width 65 height 15
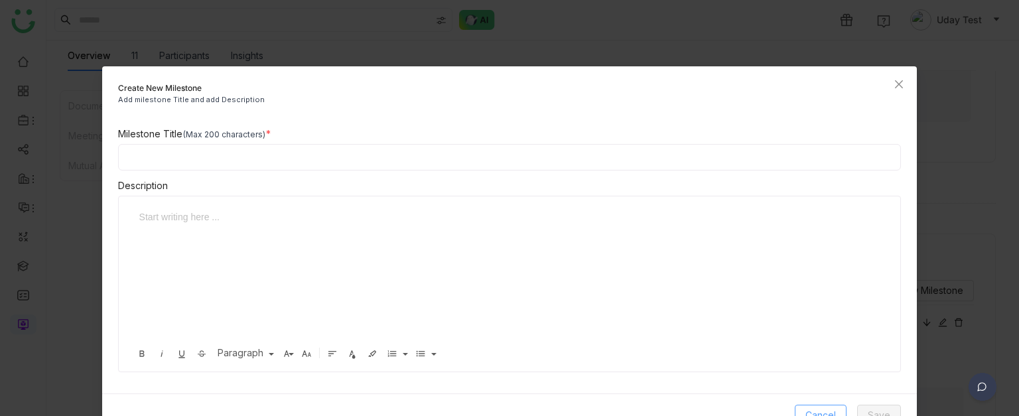
click at [808, 409] on span "Cancel" at bounding box center [821, 415] width 31 height 15
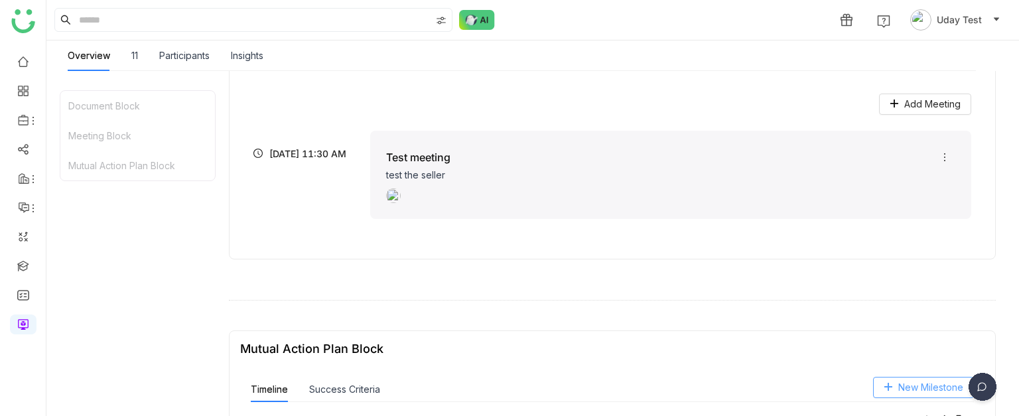
scroll to position [355, 0]
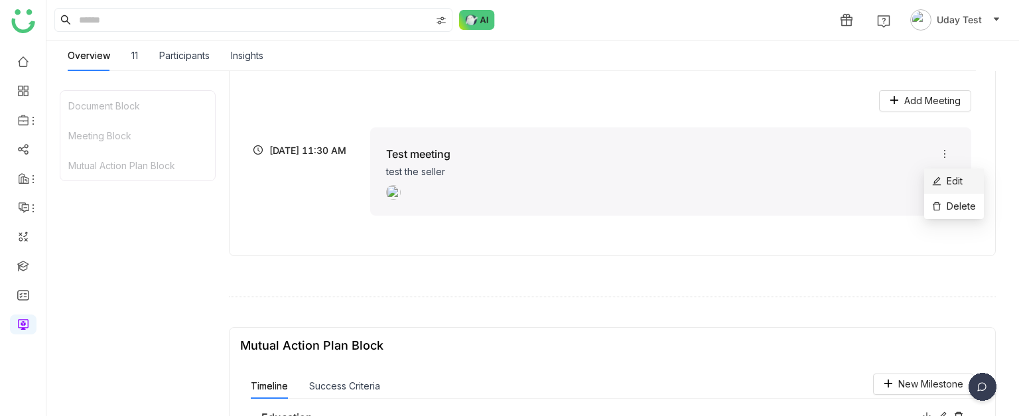
click at [934, 185] on span "Edit" at bounding box center [947, 181] width 31 height 15
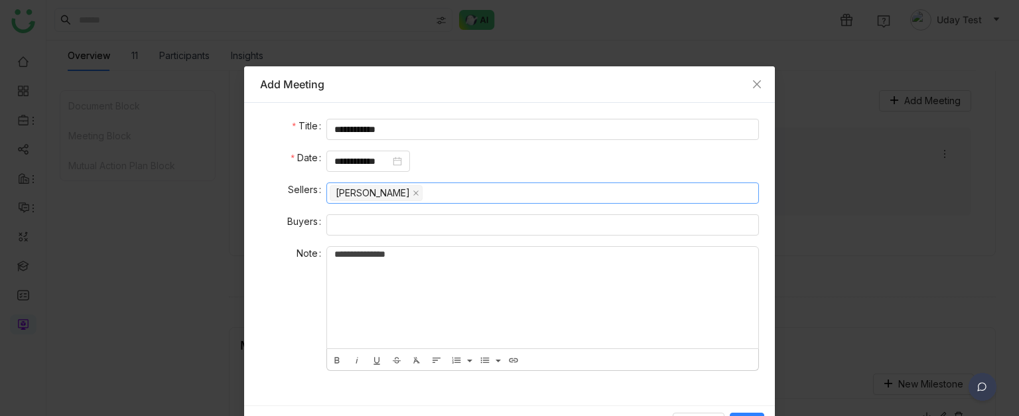
click at [409, 193] on nz-select-top-control "[PERSON_NAME]" at bounding box center [543, 193] width 433 height 21
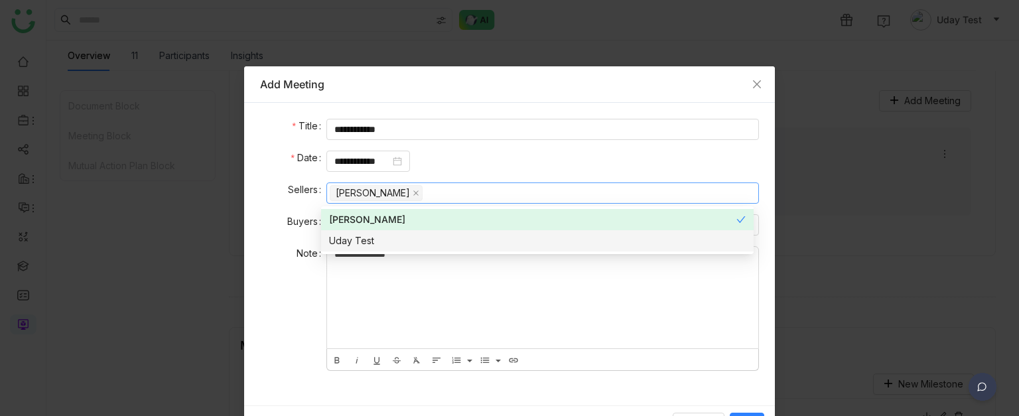
click at [411, 240] on div "Uday Test" at bounding box center [537, 241] width 417 height 15
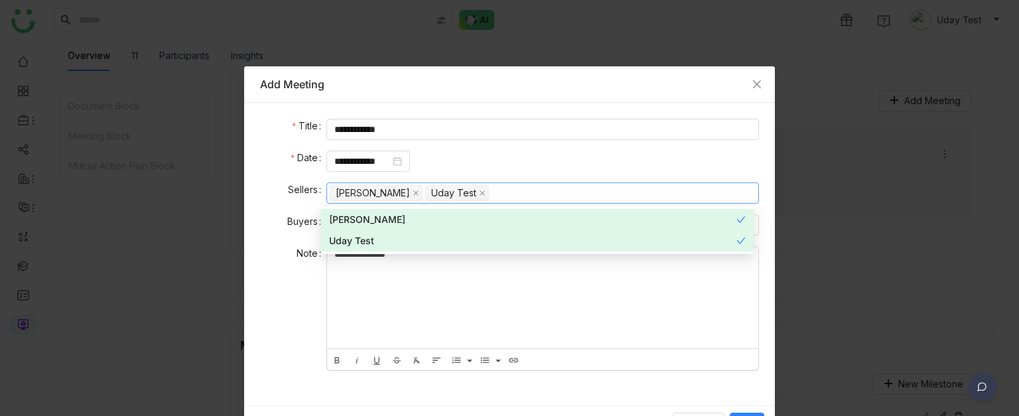
click at [707, 325] on div "**********" at bounding box center [542, 298] width 431 height 102
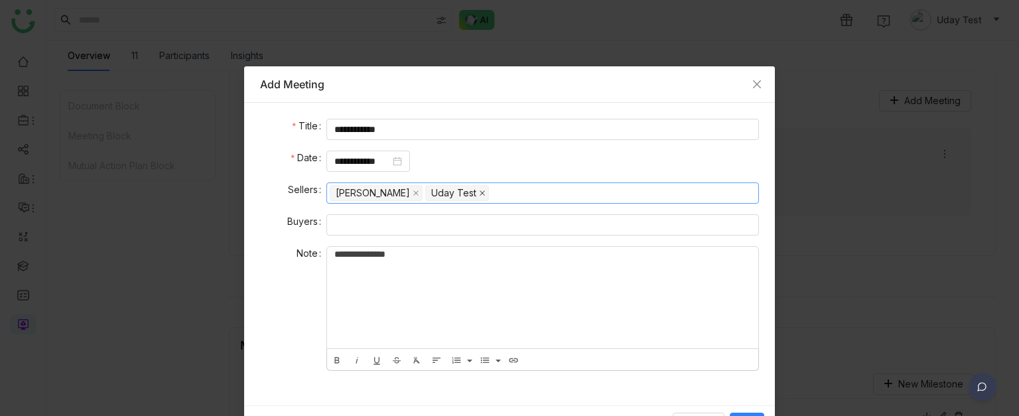
click at [479, 196] on span at bounding box center [482, 193] width 7 height 15
click at [394, 214] on nz-select-top-control at bounding box center [543, 224] width 433 height 21
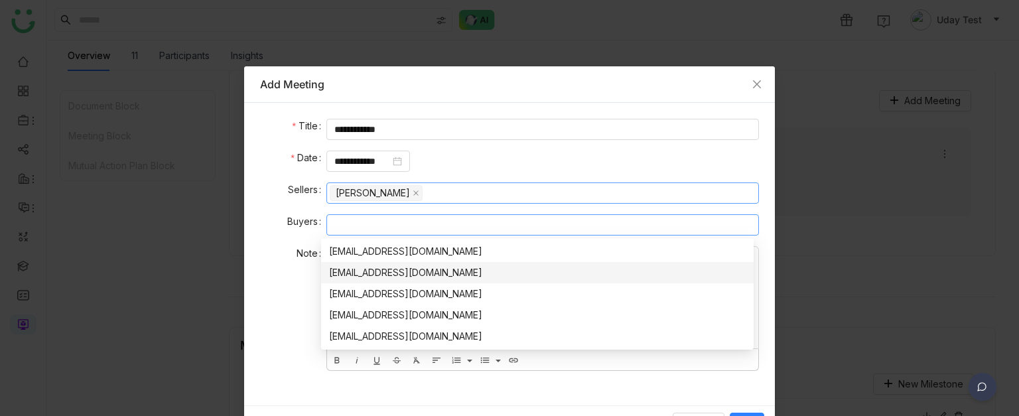
click at [404, 262] on nz-option-item "[EMAIL_ADDRESS][DOMAIN_NAME]" at bounding box center [537, 272] width 433 height 21
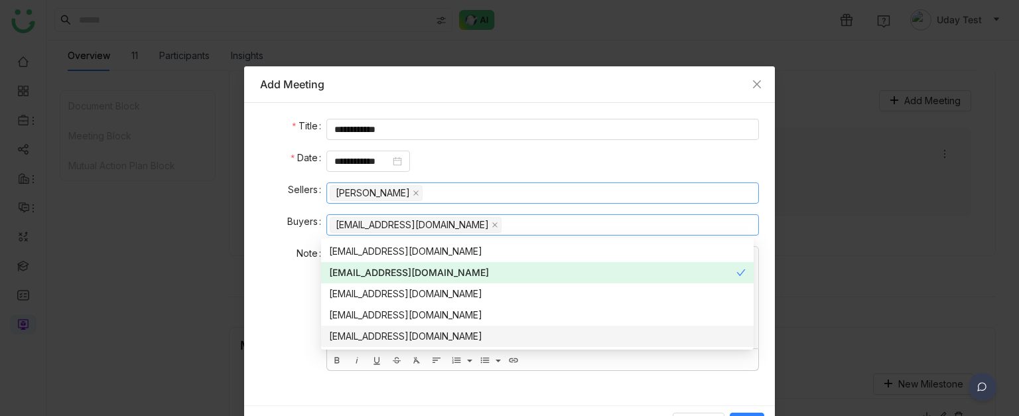
scroll to position [40, 0]
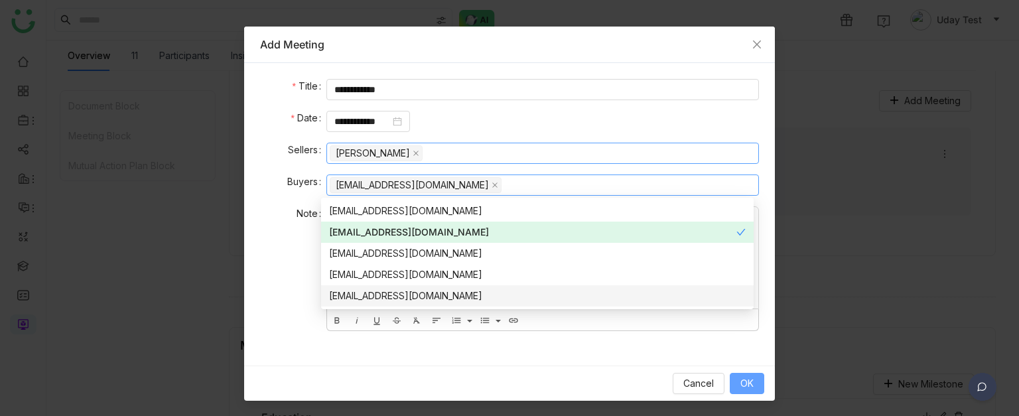
click at [744, 382] on span "OK" at bounding box center [747, 383] width 13 height 15
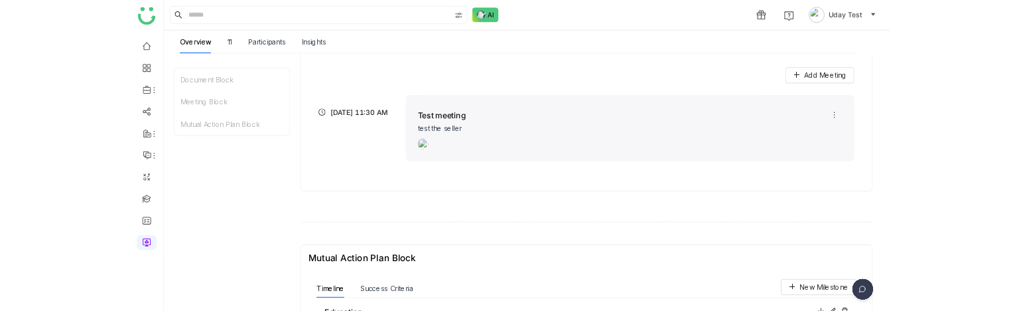
scroll to position [0, 0]
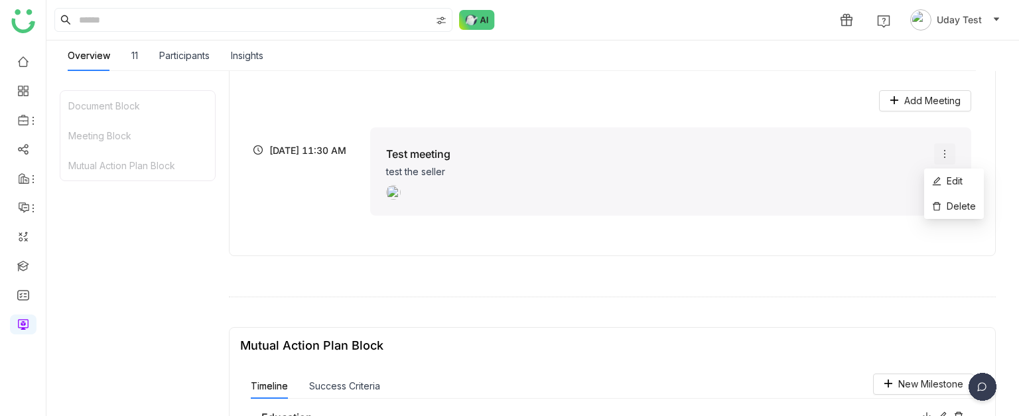
click at [940, 153] on icon at bounding box center [945, 154] width 11 height 11
click at [942, 172] on li "Edit" at bounding box center [954, 181] width 60 height 25
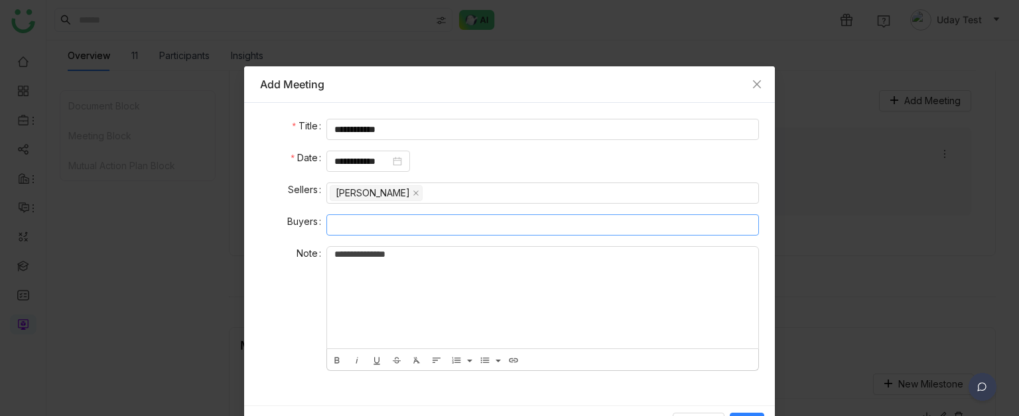
drag, startPoint x: 413, startPoint y: 261, endPoint x: 387, endPoint y: 227, distance: 42.6
click at [387, 227] on form "**********" at bounding box center [509, 249] width 499 height 260
click at [387, 227] on nz-select-top-control at bounding box center [543, 224] width 433 height 21
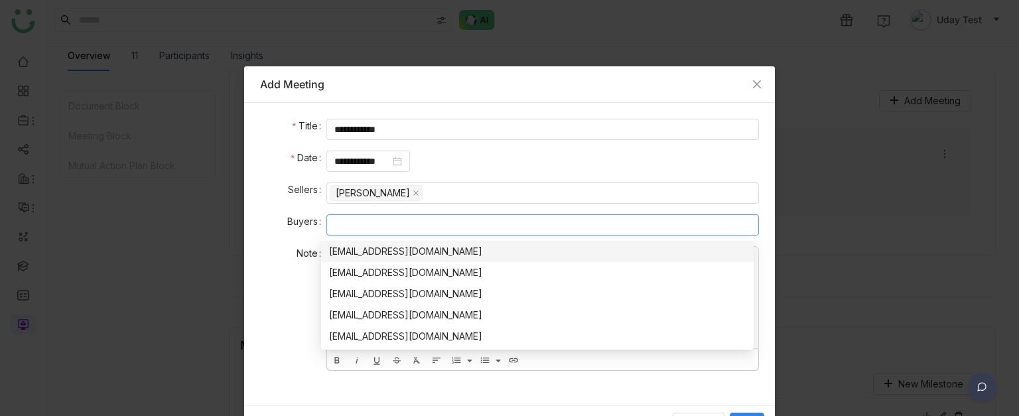
click at [385, 243] on nz-option-item "[EMAIL_ADDRESS][DOMAIN_NAME]" at bounding box center [537, 251] width 433 height 21
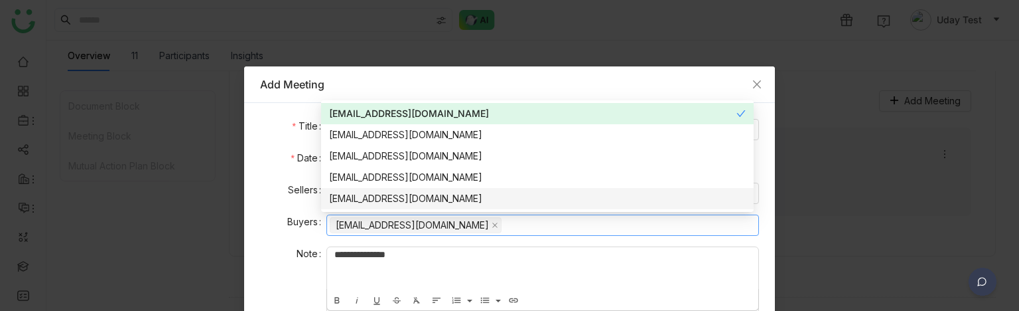
scroll to position [146, 0]
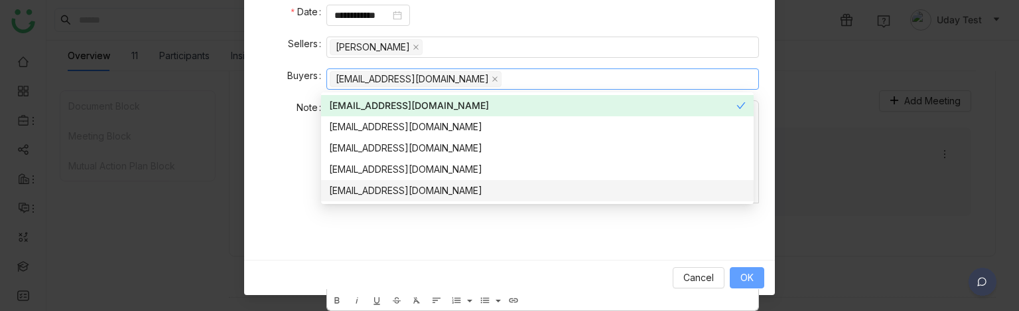
click at [741, 275] on span "OK" at bounding box center [747, 277] width 13 height 15
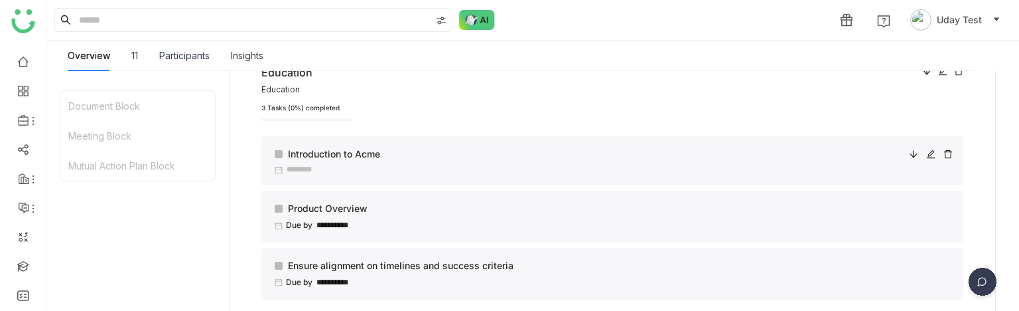
scroll to position [609, 0]
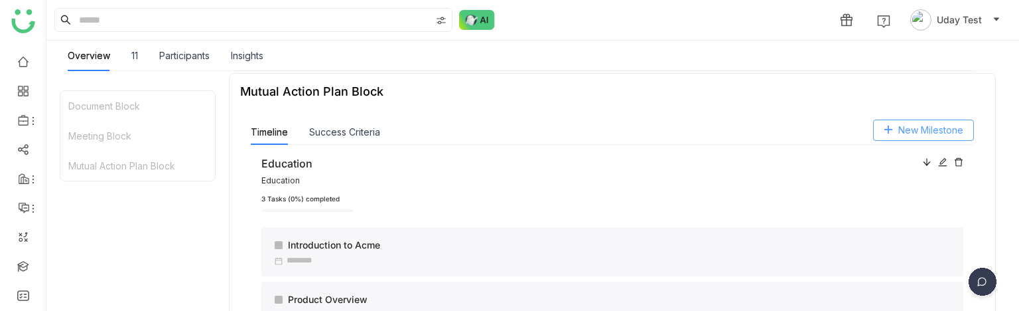
click at [907, 131] on span "New Milestone" at bounding box center [931, 130] width 65 height 15
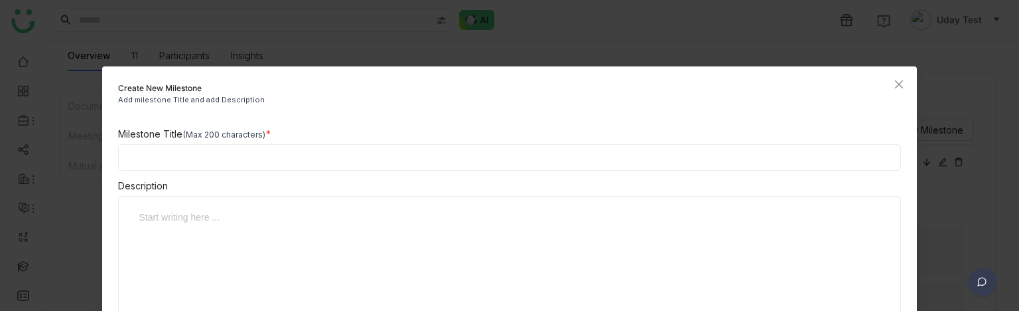
drag, startPoint x: 338, startPoint y: 172, endPoint x: 329, endPoint y: 147, distance: 26.3
click at [329, 147] on div "Milestone Title (Max 200 characters) Description Start writing here ... Bold It…" at bounding box center [510, 250] width 816 height 246
click at [329, 147] on input at bounding box center [510, 157] width 784 height 27
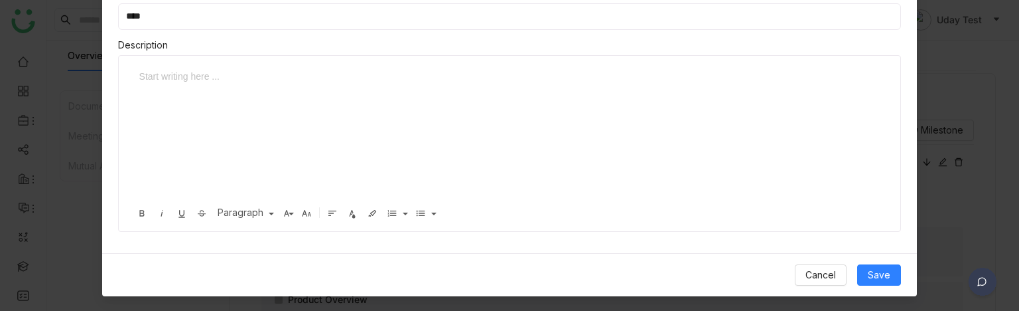
type input "****"
click at [676, 119] on div at bounding box center [505, 135] width 746 height 133
click at [873, 275] on span "Save" at bounding box center [879, 274] width 23 height 15
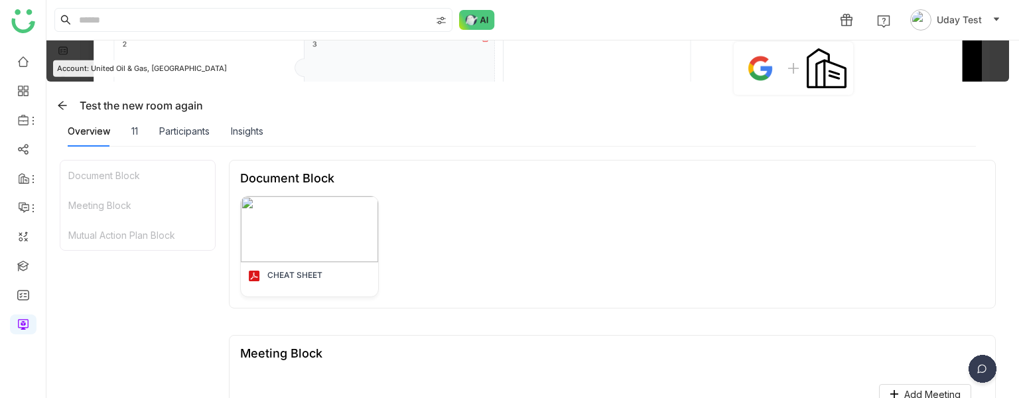
scroll to position [0, 0]
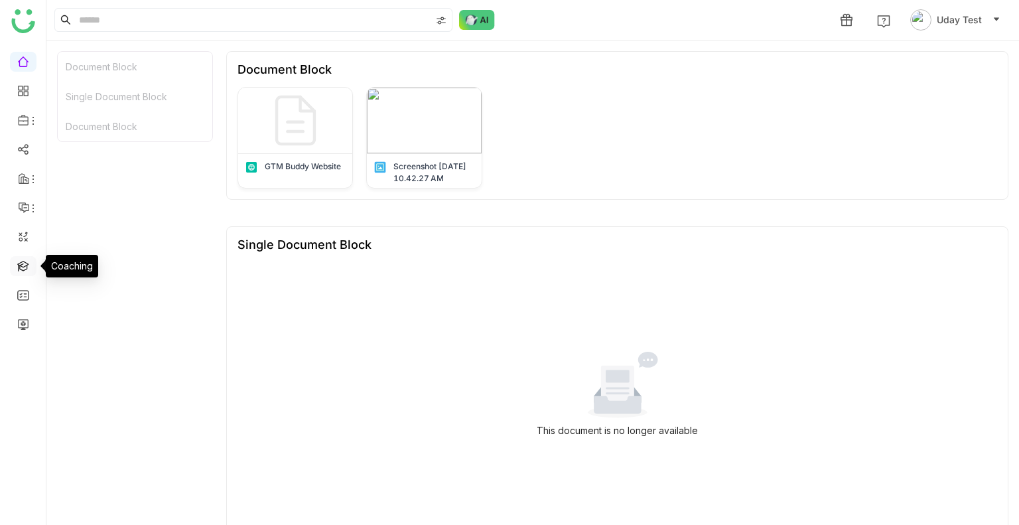
click at [23, 267] on link at bounding box center [23, 264] width 12 height 11
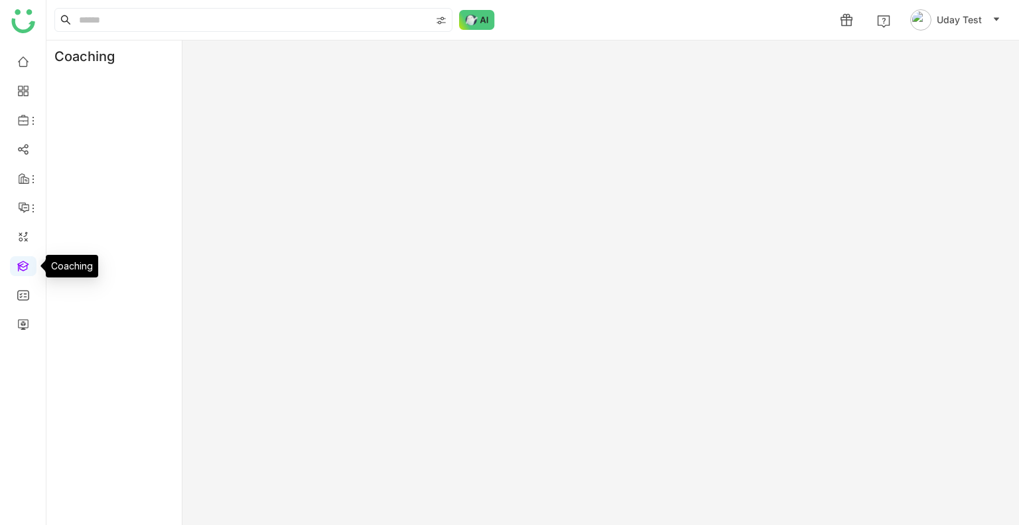
click at [23, 267] on link at bounding box center [23, 264] width 12 height 11
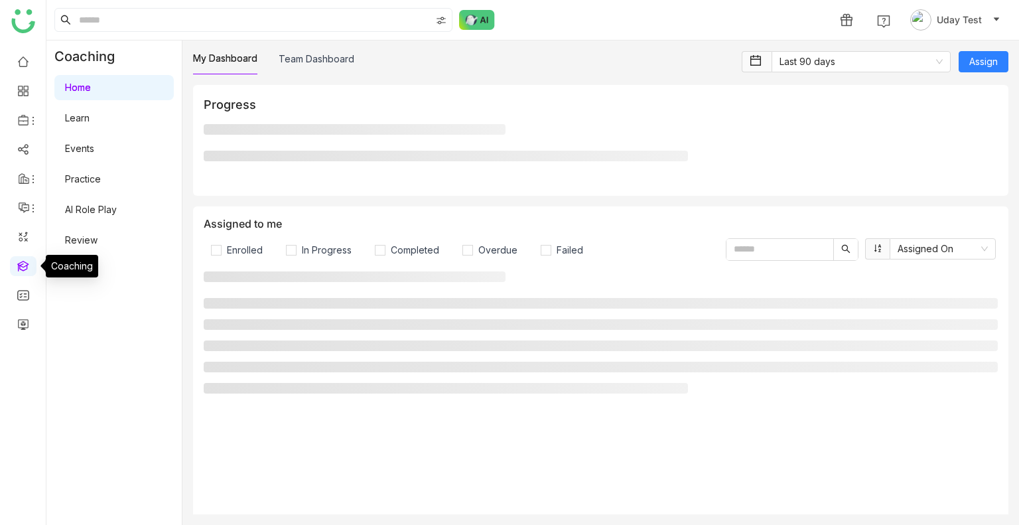
click at [23, 267] on link at bounding box center [23, 264] width 12 height 11
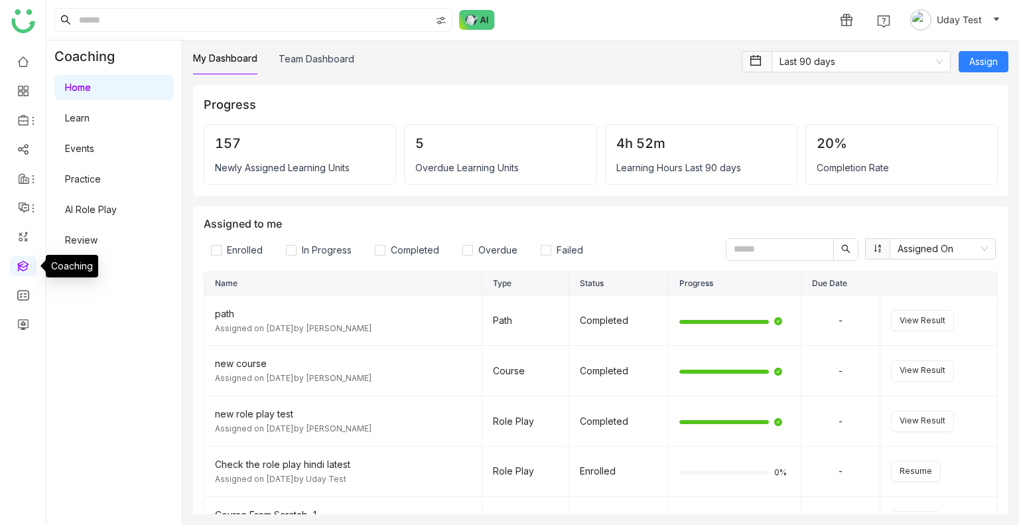
click at [23, 267] on link at bounding box center [23, 264] width 12 height 11
click at [26, 261] on link at bounding box center [23, 264] width 12 height 11
click at [90, 118] on link "Learn" at bounding box center [77, 117] width 25 height 11
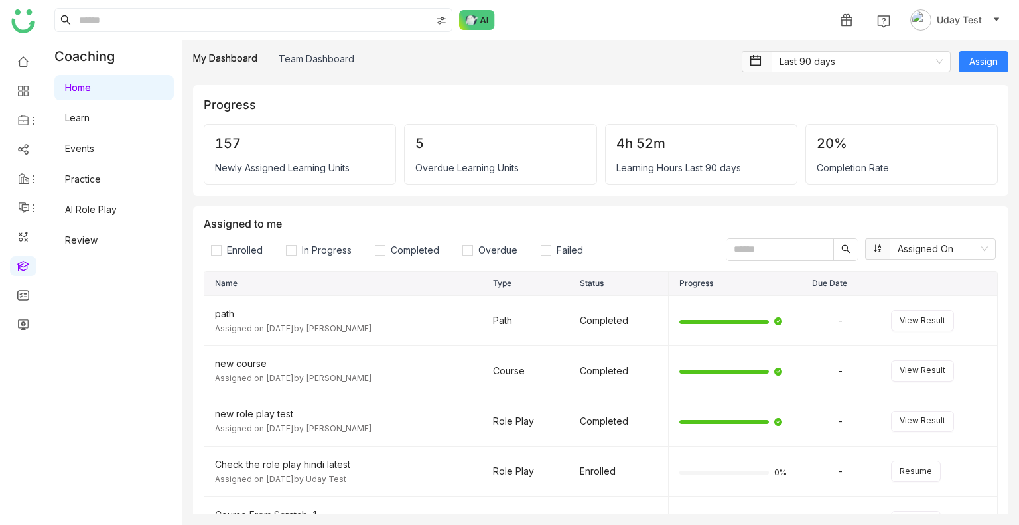
click at [90, 118] on link "Learn" at bounding box center [77, 117] width 25 height 11
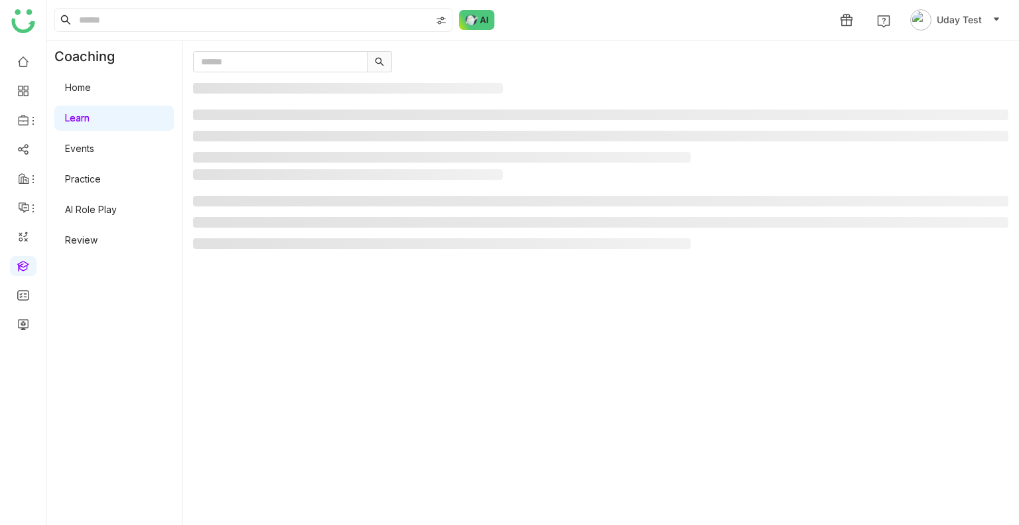
click at [90, 118] on link "Learn" at bounding box center [77, 117] width 25 height 11
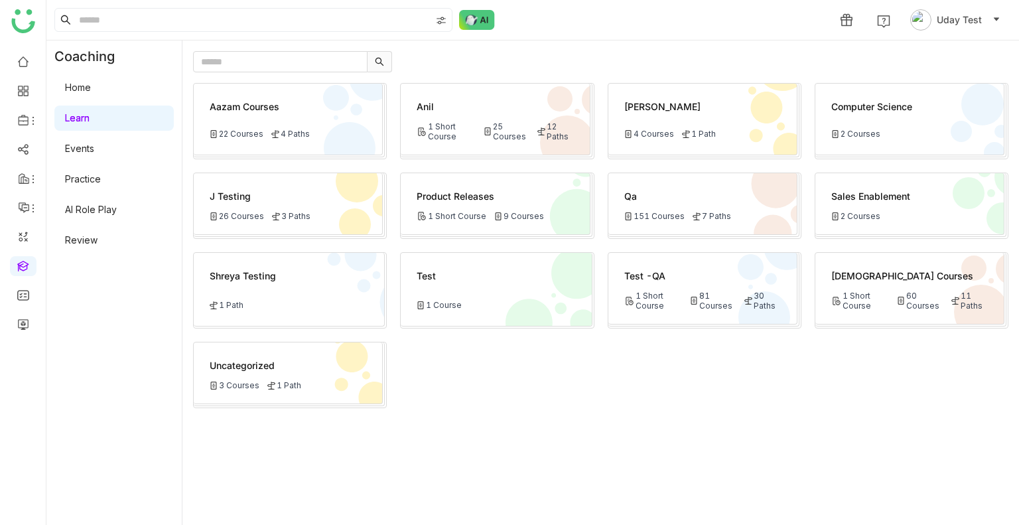
click at [662, 305] on div "1 Short Course" at bounding box center [653, 301] width 58 height 20
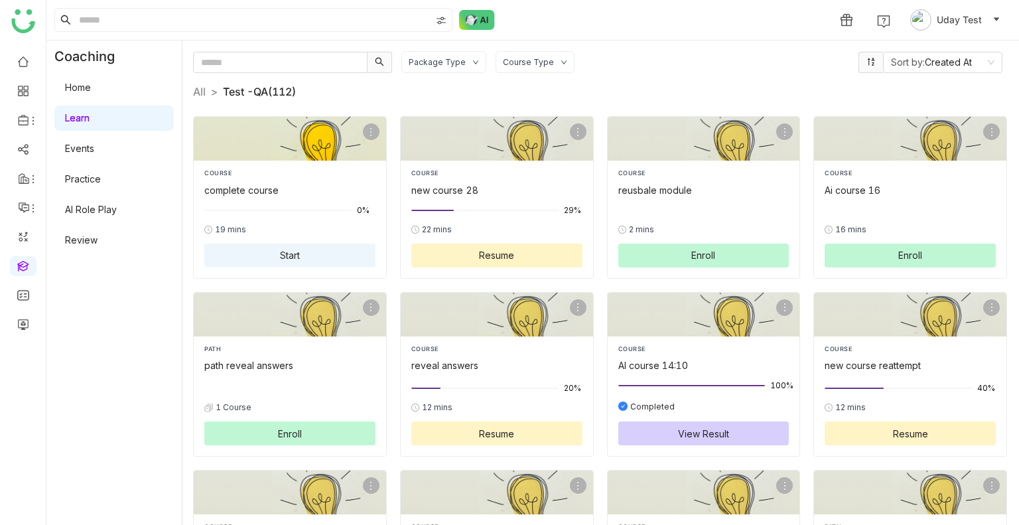
click at [280, 252] on span "Start" at bounding box center [290, 255] width 20 height 14
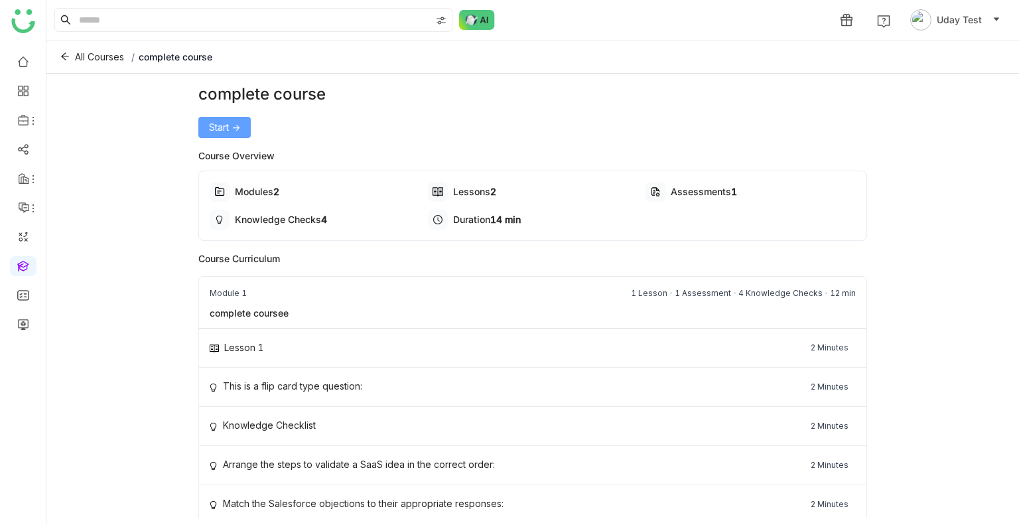
click at [210, 121] on span "Start ->" at bounding box center [224, 127] width 31 height 15
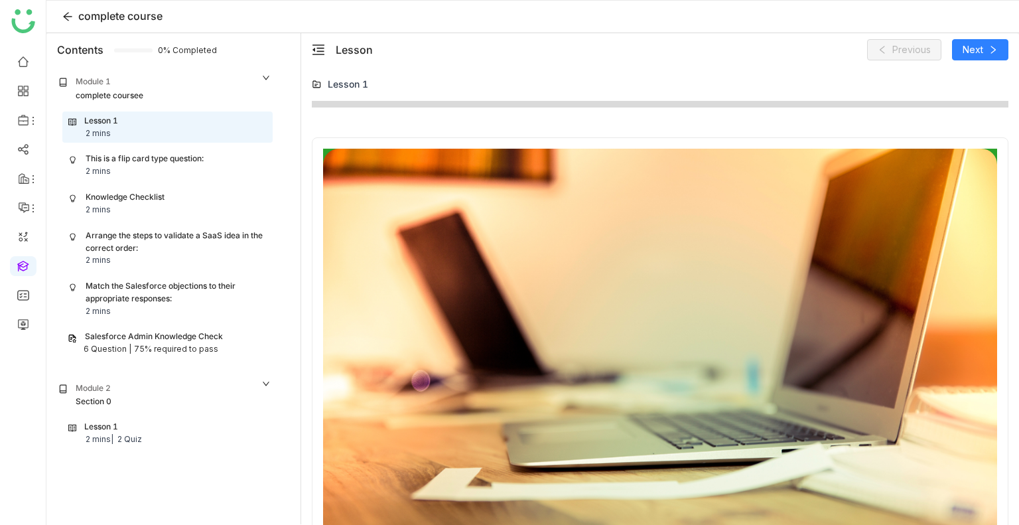
click at [128, 429] on div "Lesson 1 2 mins | 2 Quiz" at bounding box center [167, 433] width 198 height 25
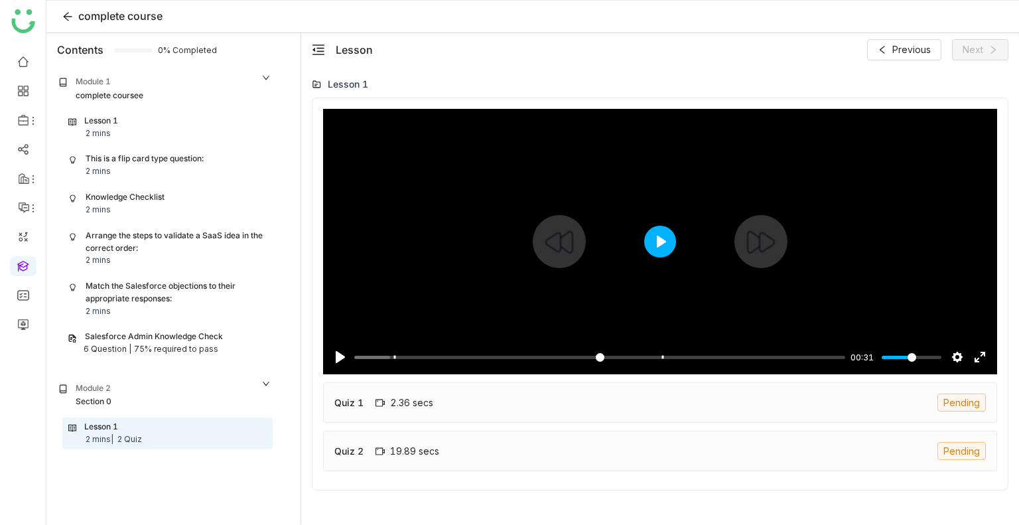
click at [655, 236] on button "Play" at bounding box center [660, 242] width 32 height 32
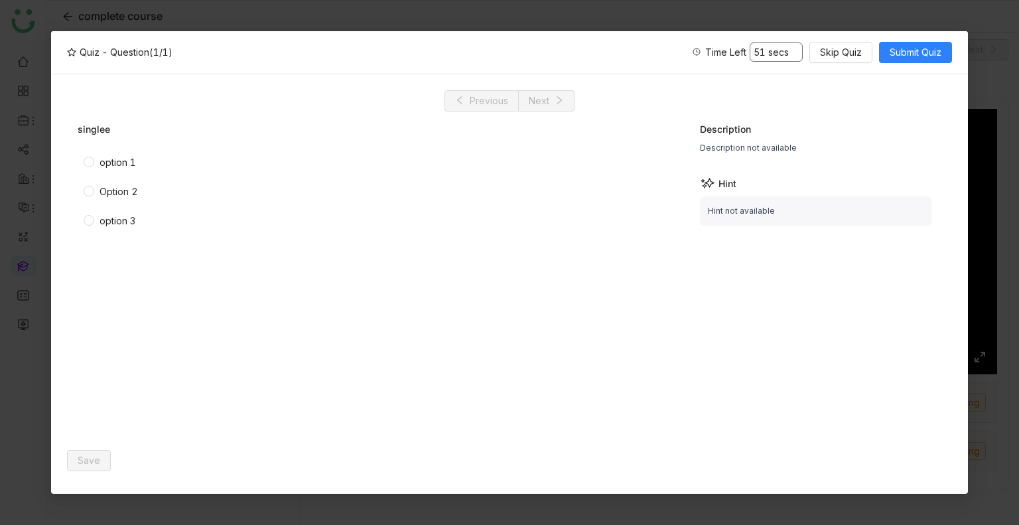
click at [117, 165] on div "option 1" at bounding box center [118, 162] width 37 height 15
click at [119, 196] on div "Option 2" at bounding box center [119, 191] width 38 height 15
click at [121, 220] on div "option 3" at bounding box center [118, 221] width 36 height 15
click at [109, 155] on div "option 1" at bounding box center [118, 162] width 37 height 15
click at [106, 220] on div "option 3" at bounding box center [118, 221] width 36 height 15
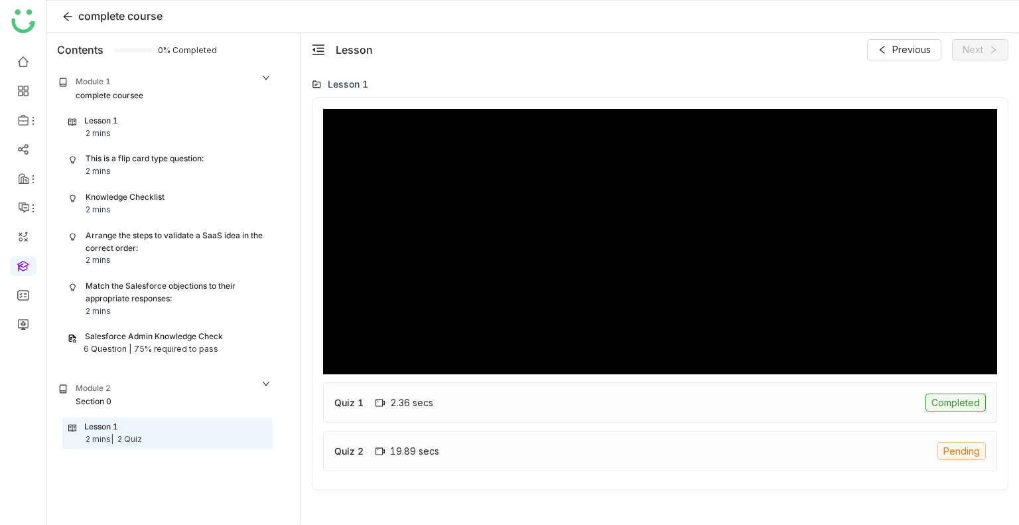
click at [870, 398] on div "Quiz 1 2.36 secs Completed" at bounding box center [660, 402] width 674 height 40
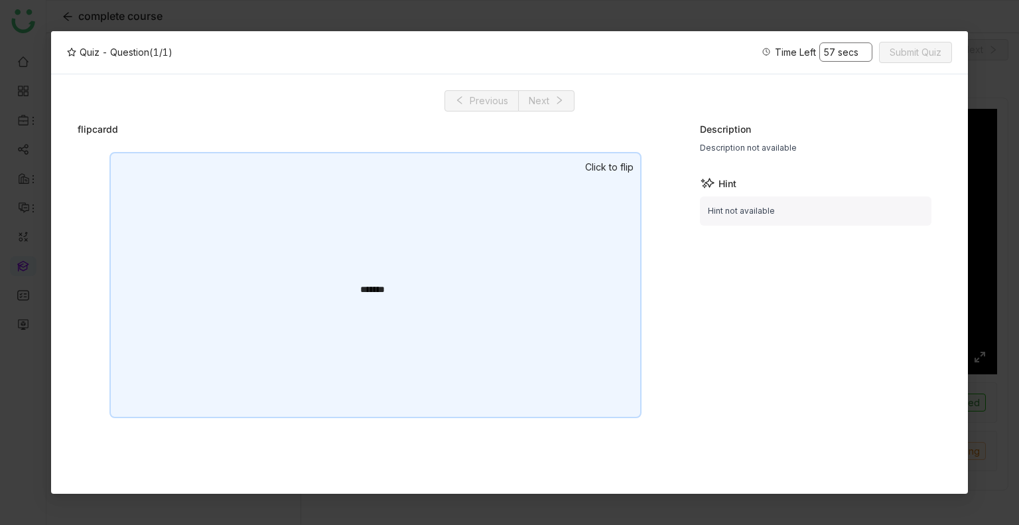
click at [522, 252] on div "*******" at bounding box center [376, 285] width 532 height 266
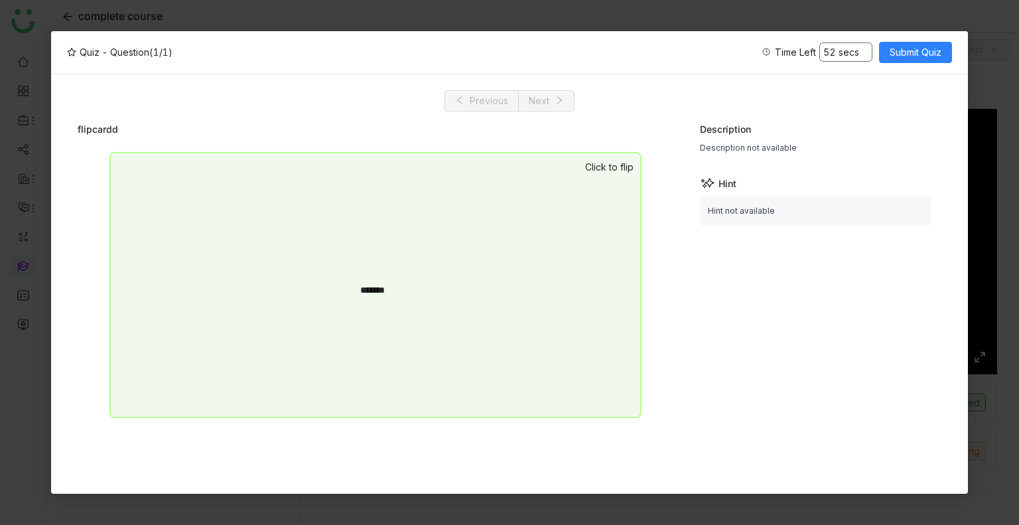
click at [522, 252] on div "*******" at bounding box center [376, 285] width 532 height 266
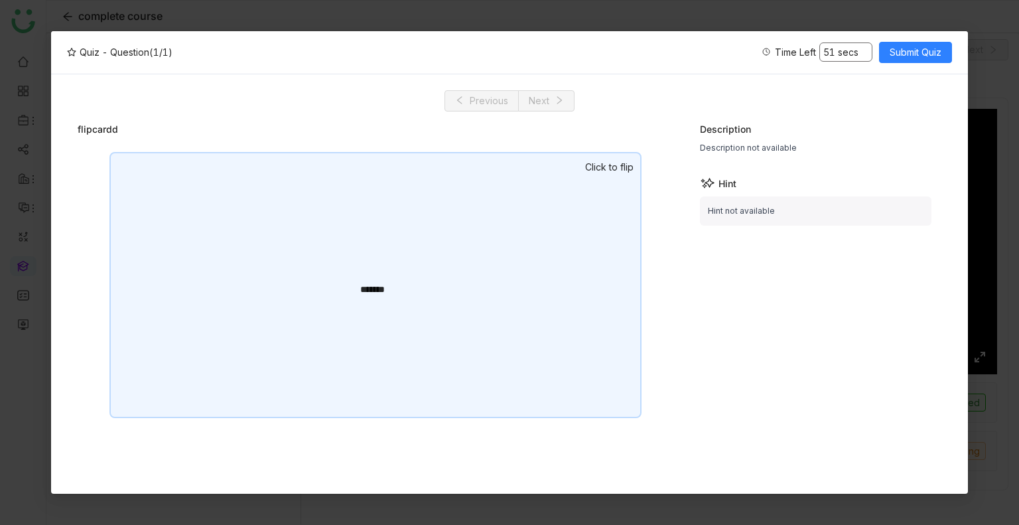
click at [522, 252] on div "*******" at bounding box center [376, 285] width 532 height 266
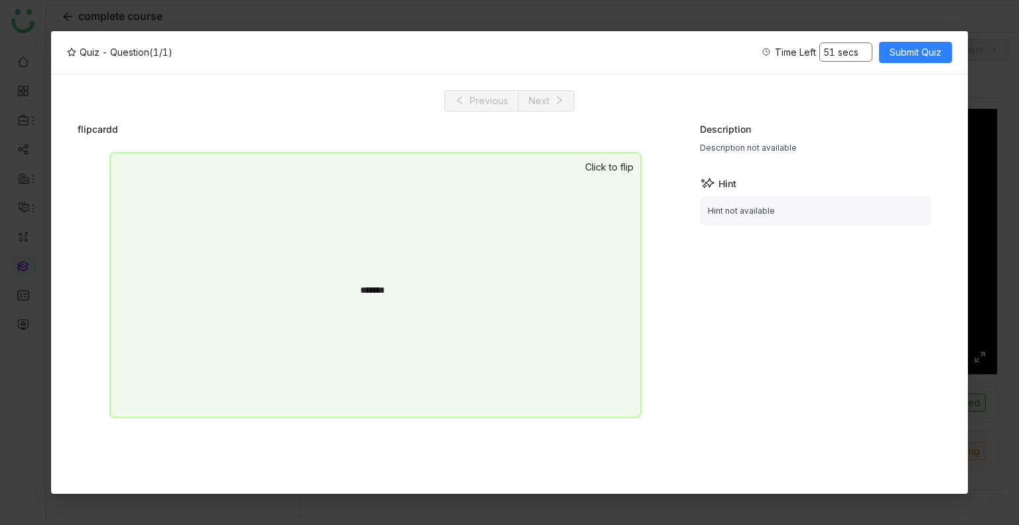
click at [522, 252] on div "*******" at bounding box center [376, 285] width 532 height 266
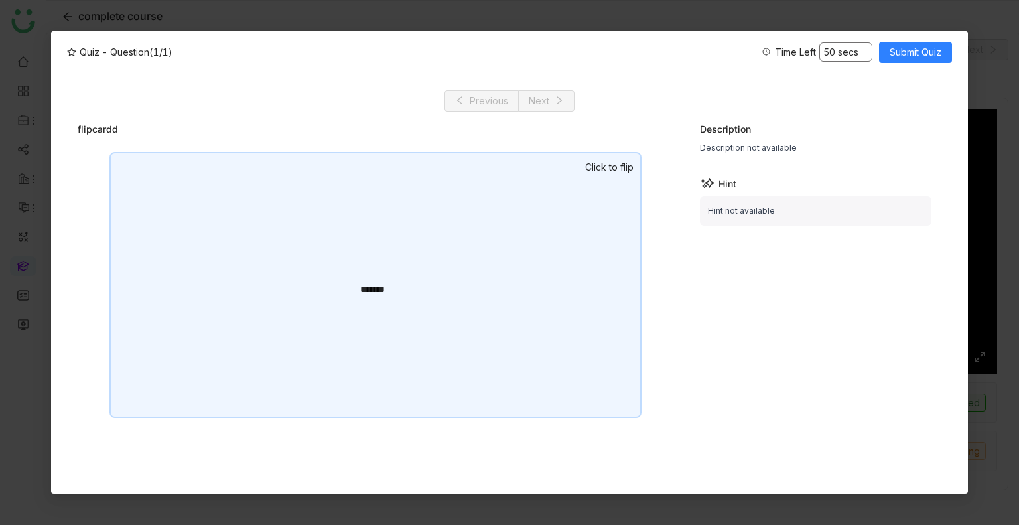
click at [522, 252] on div "*******" at bounding box center [376, 285] width 532 height 266
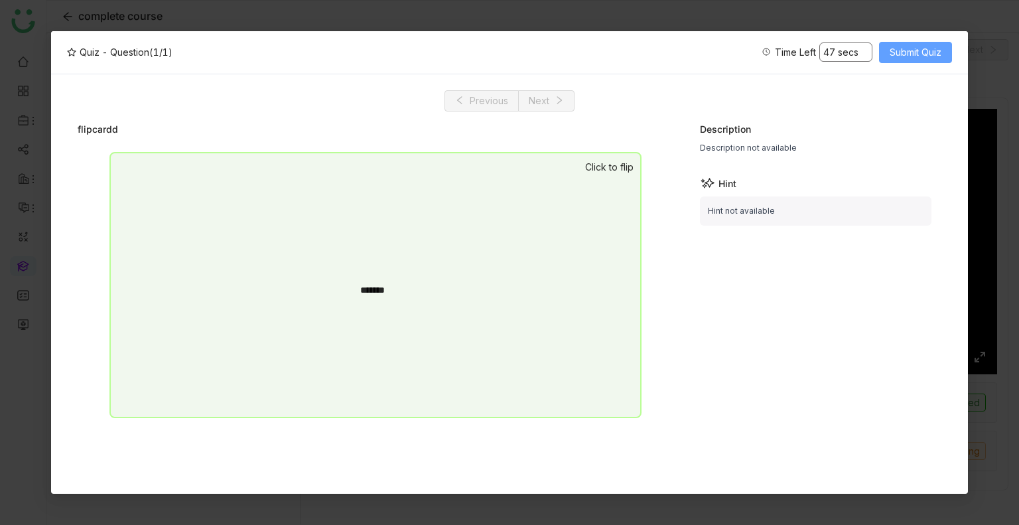
click at [893, 51] on span "Submit Quiz" at bounding box center [916, 52] width 52 height 15
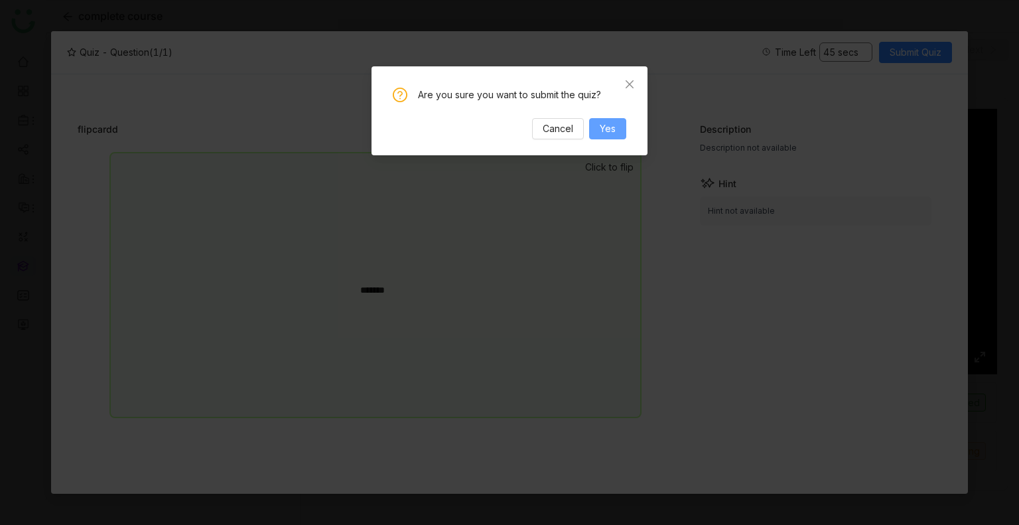
click at [600, 129] on span "Yes" at bounding box center [608, 128] width 16 height 15
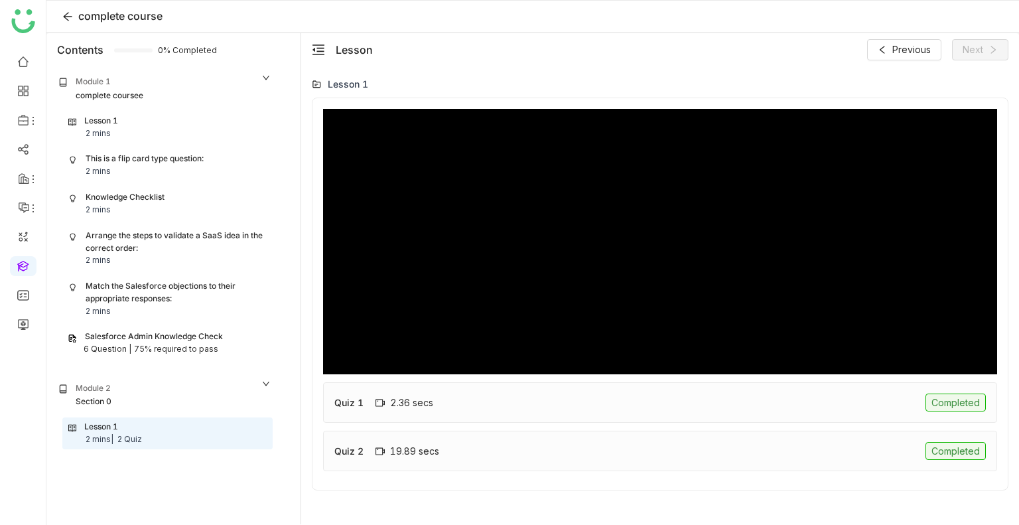
type input "*****"
